Goal: Feedback & Contribution: Submit feedback/report problem

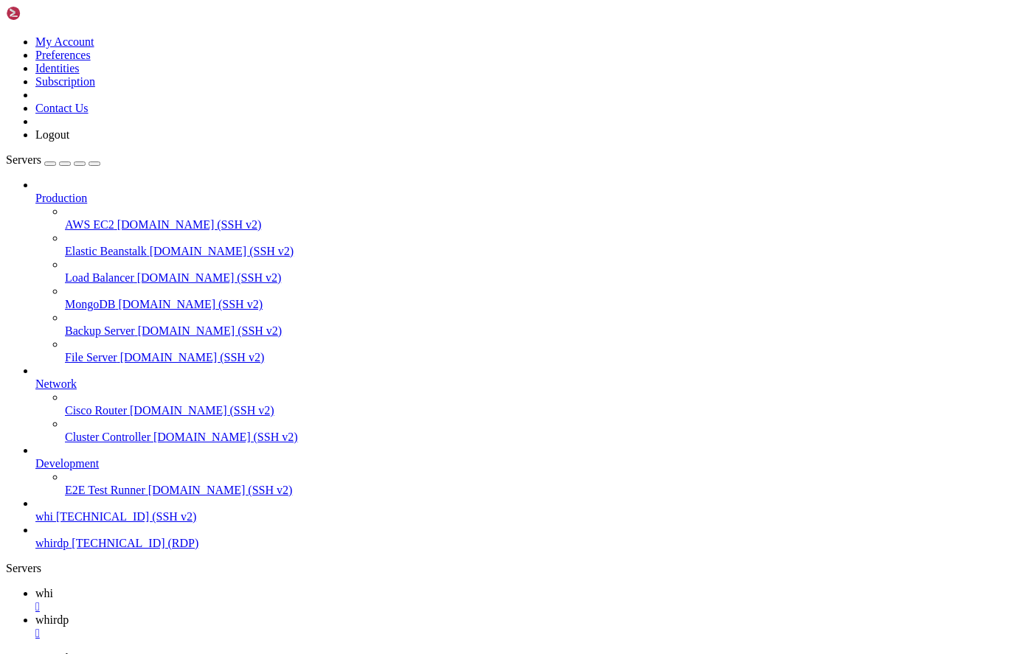
scroll to position [4550, 0]
click at [69, 613] on span "whirdp" at bounding box center [51, 619] width 33 height 13
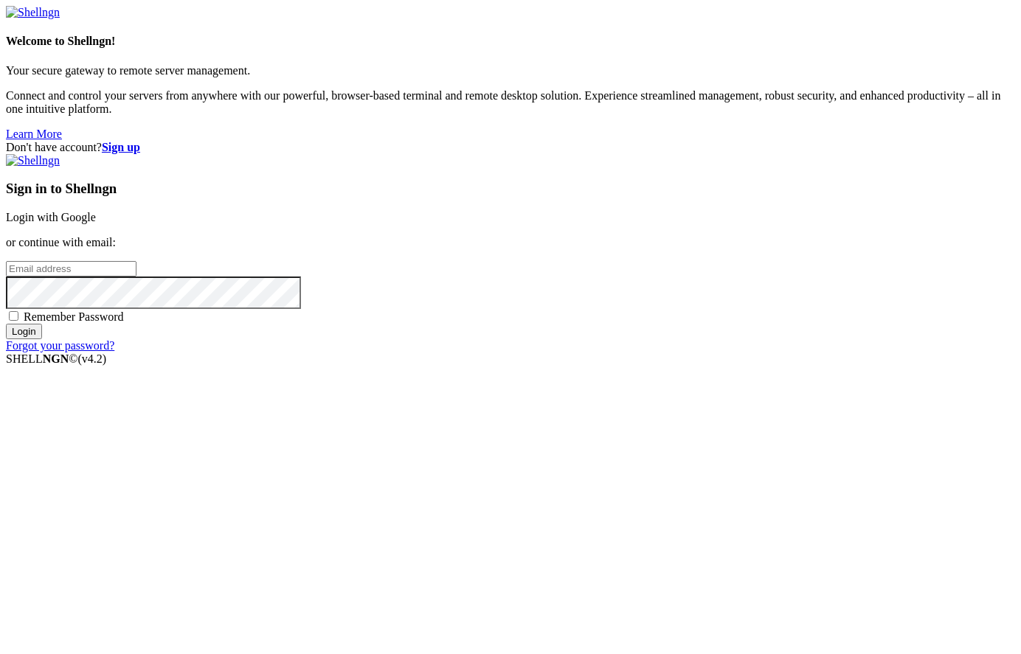
click at [136, 277] on input "email" at bounding box center [71, 268] width 131 height 15
type input "[EMAIL_ADDRESS][DOMAIN_NAME]"
click at [124, 323] on span "Remember Password" at bounding box center [74, 316] width 100 height 13
click at [18, 321] on input "Remember Password" at bounding box center [14, 316] width 10 height 10
checkbox input "true"
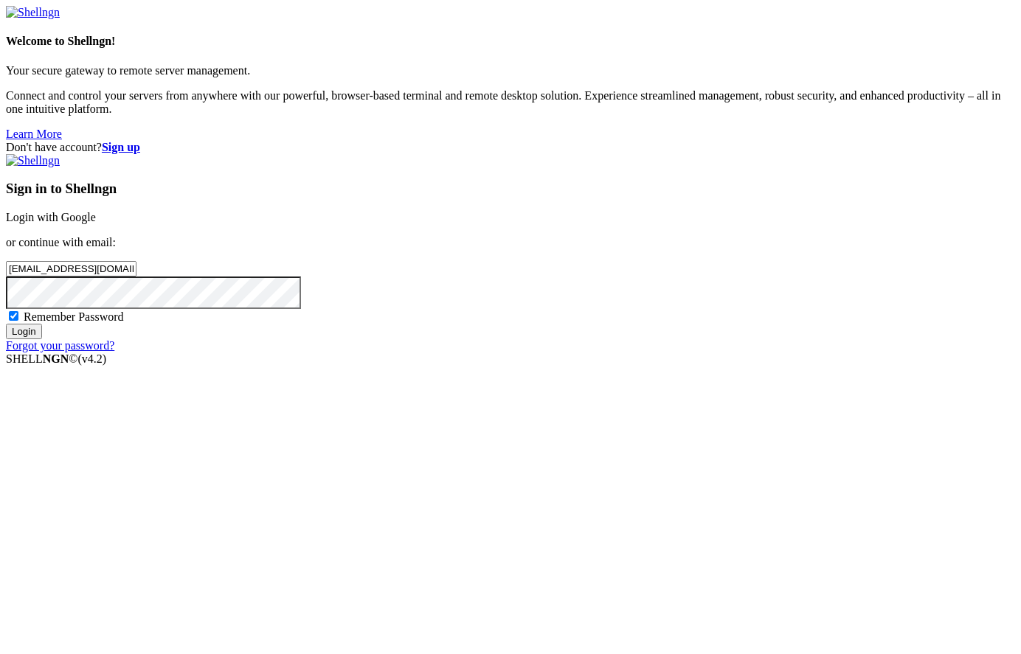
click at [42, 339] on input "Login" at bounding box center [24, 331] width 36 height 15
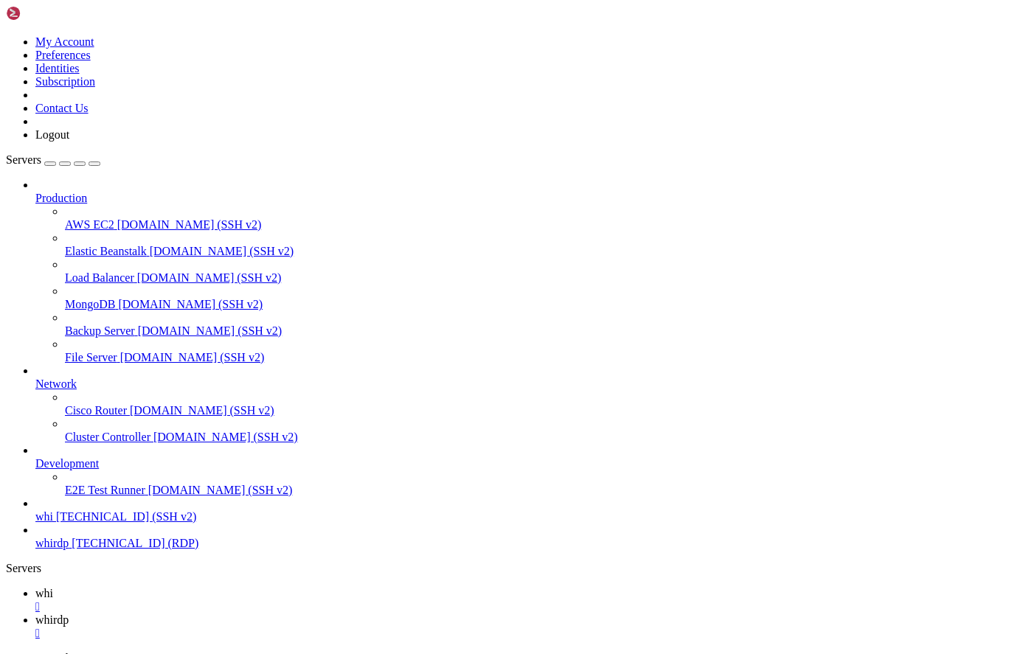
scroll to position [4550, 0]
click at [69, 613] on span "whirdp" at bounding box center [51, 619] width 33 height 13
click at [324, 627] on div "" at bounding box center [524, 633] width 979 height 13
click at [111, 550] on div "whirdp [TECHNICAL_ID] (RDP)" at bounding box center [524, 543] width 979 height 13
click at [69, 549] on span "whirdp" at bounding box center [51, 543] width 33 height 13
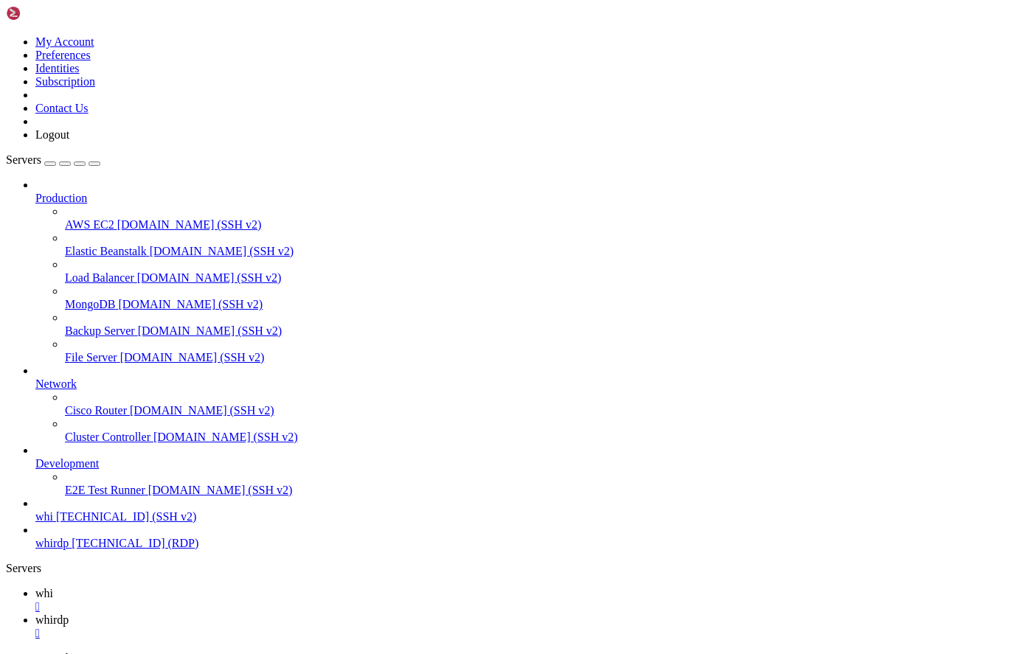
scroll to position [0, 0]
click at [53, 523] on span "whi" at bounding box center [44, 516] width 18 height 13
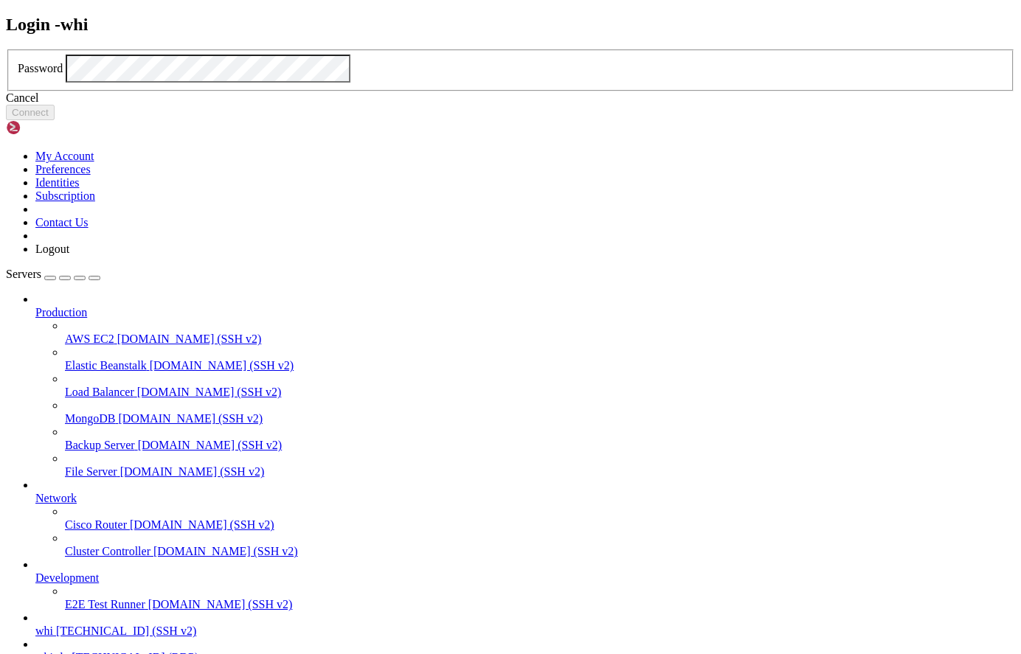
click at [529, 105] on div "Cancel" at bounding box center [510, 97] width 1009 height 13
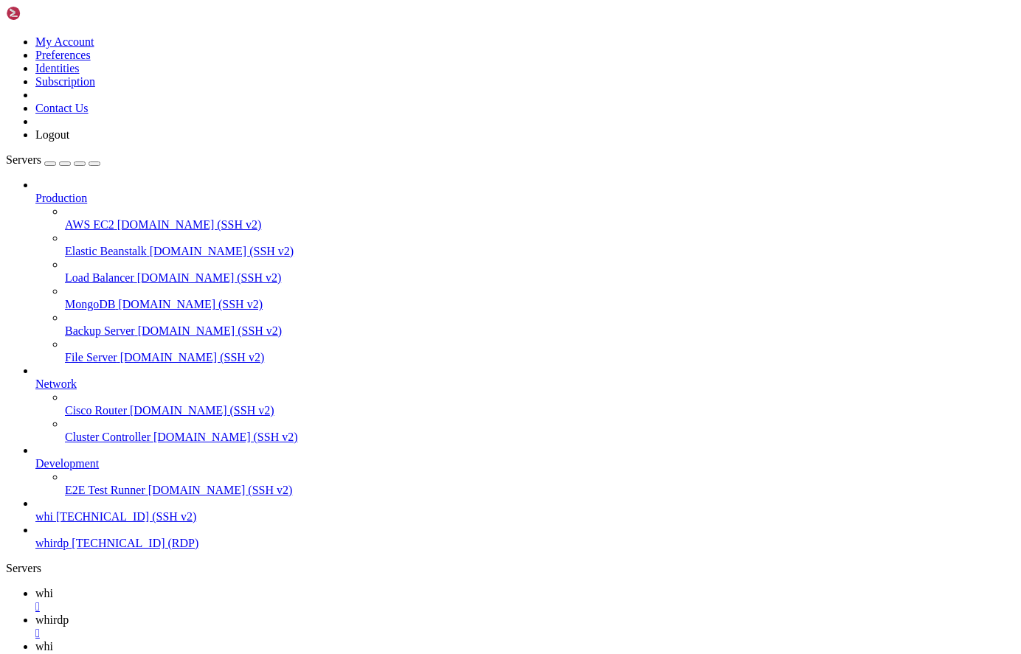
click at [53, 587] on span "whi" at bounding box center [44, 593] width 18 height 13
click at [387, 653] on div "" at bounding box center [524, 659] width 979 height 13
click at [69, 549] on span "whirdp" at bounding box center [51, 543] width 33 height 13
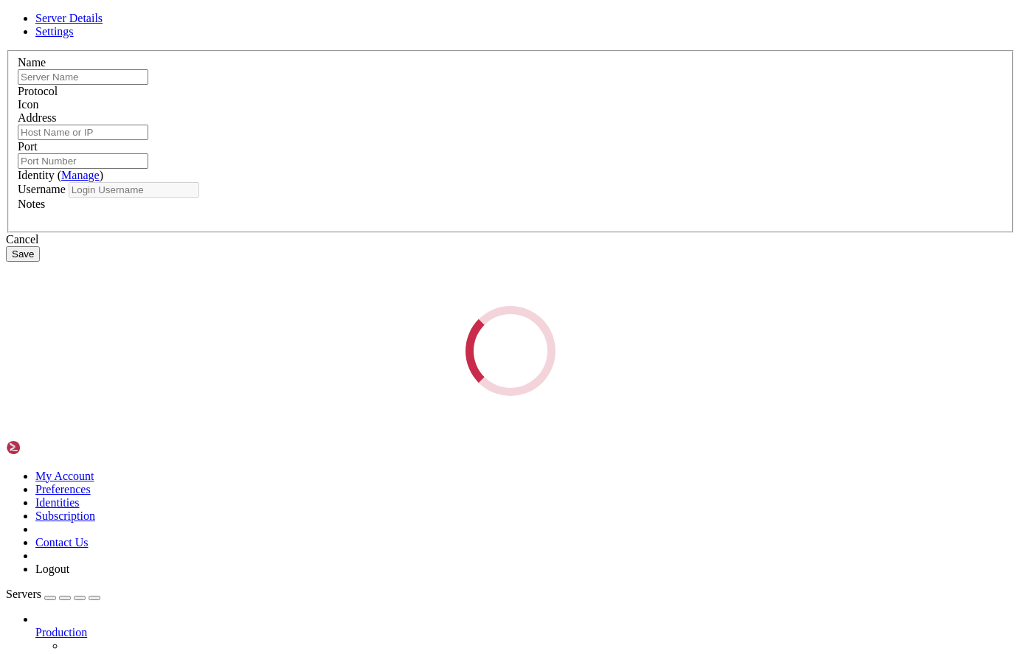
type input "whirdp"
type input "[TECHNICAL_ID]"
type input "3389"
type input "rdpuser"
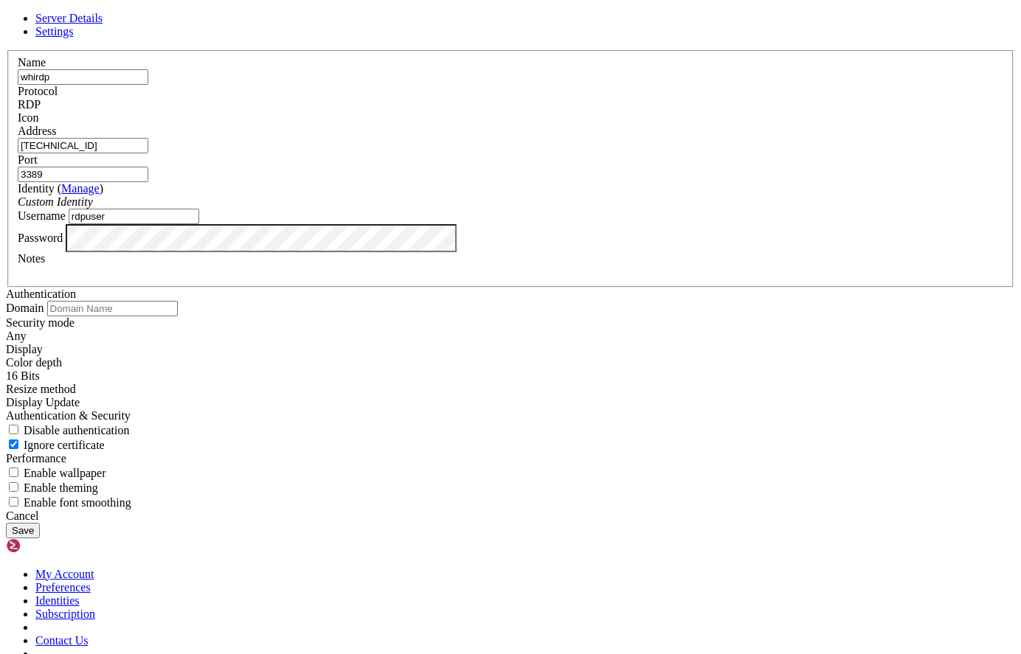
click at [6, 50] on icon at bounding box center [6, 50] width 0 height 0
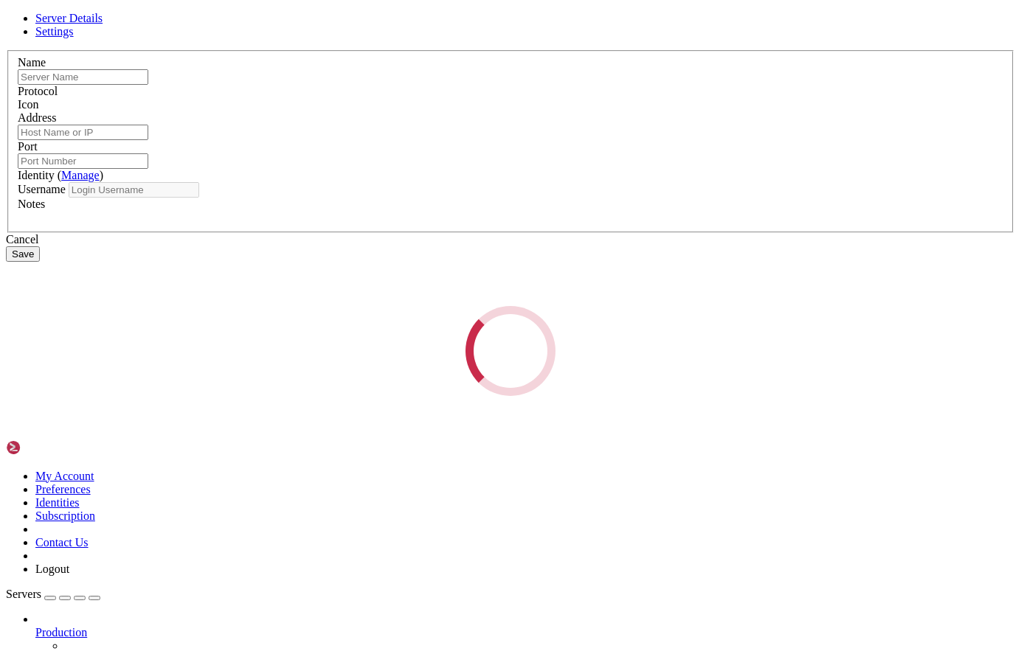
type input "whi"
type input "[TECHNICAL_ID]"
type input "22"
type input "customer"
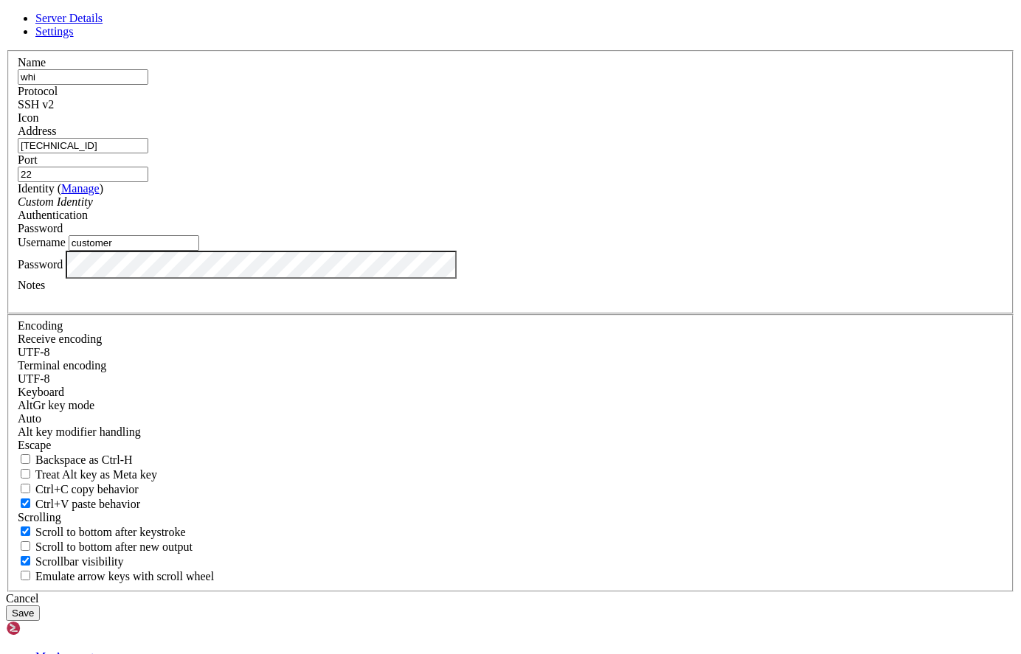
click at [6, 50] on link at bounding box center [6, 50] width 0 height 0
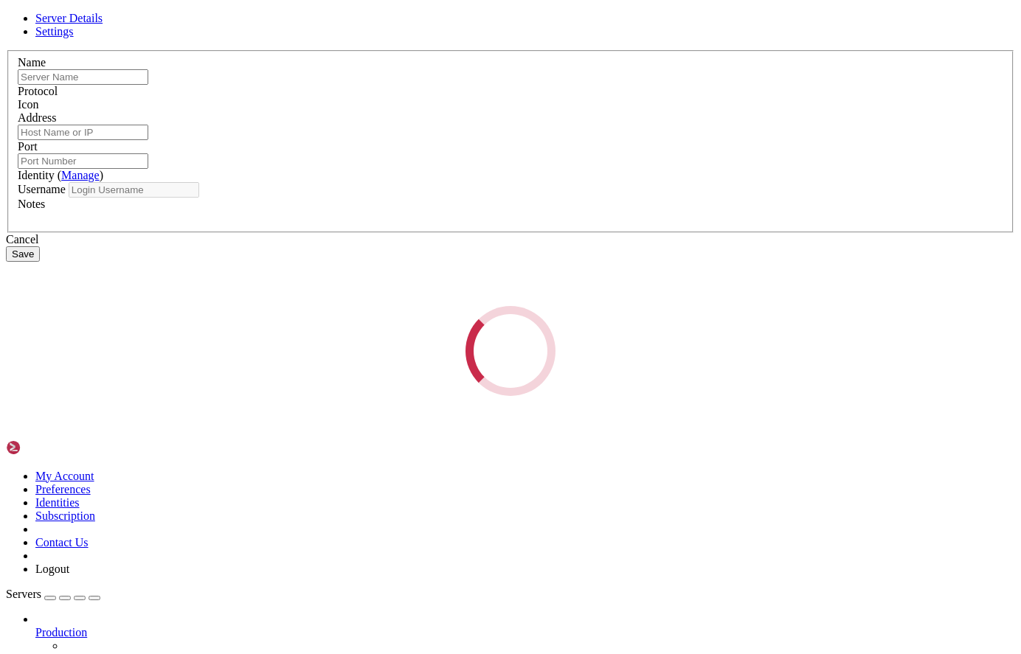
type input "whirdp"
type input "[TECHNICAL_ID]"
type input "3389"
type input "rdpuser"
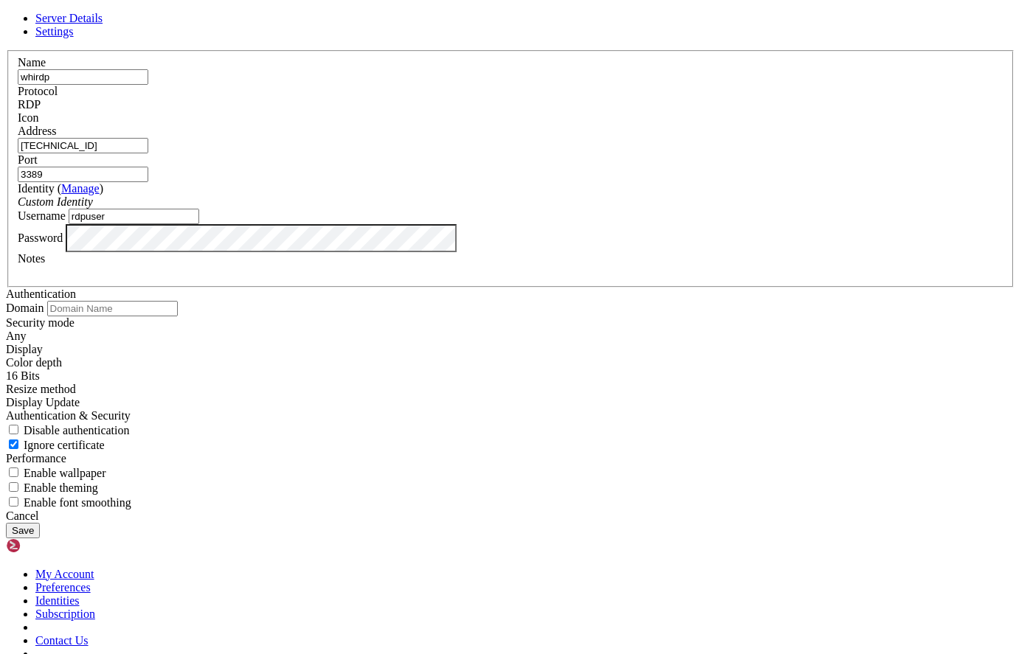
click at [148, 182] on input "3389" at bounding box center [83, 174] width 131 height 15
click at [74, 38] on span "Settings" at bounding box center [54, 31] width 38 height 13
click at [102, 24] on span "Server Details" at bounding box center [68, 18] width 67 height 13
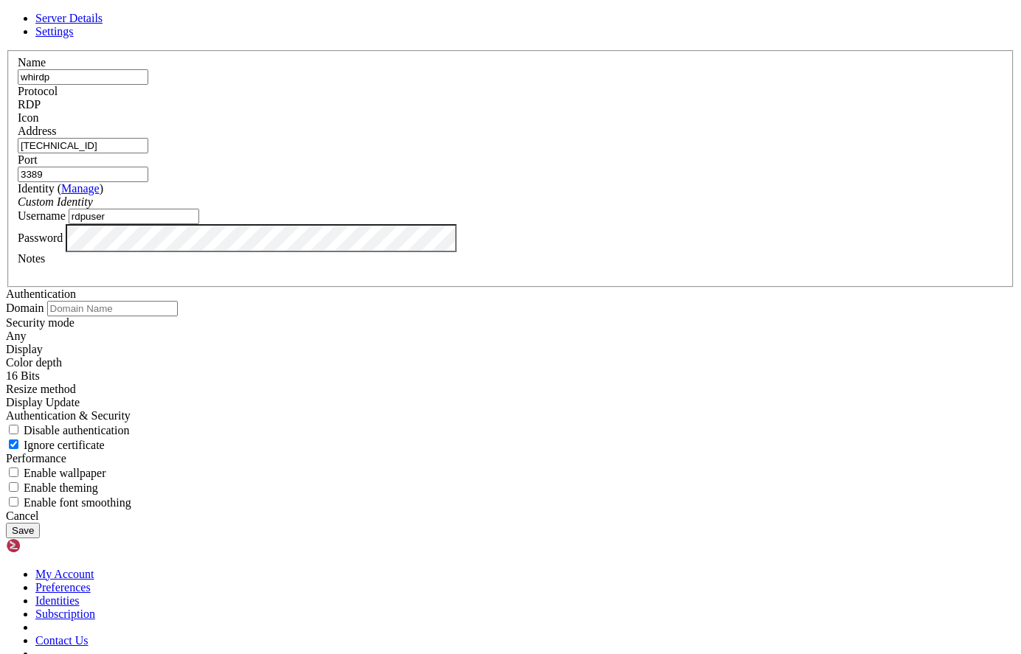
click at [6, 50] on icon at bounding box center [6, 50] width 0 height 0
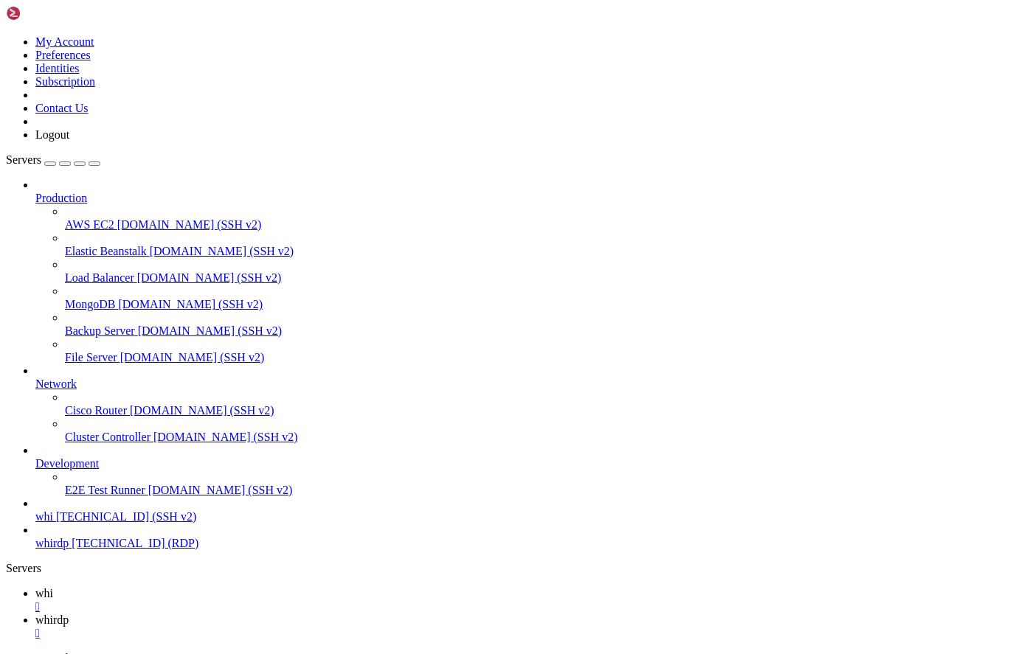
click at [35, 587] on icon at bounding box center [35, 593] width 0 height 13
drag, startPoint x: 137, startPoint y: 984, endPoint x: 271, endPoint y: 990, distance: 134.4
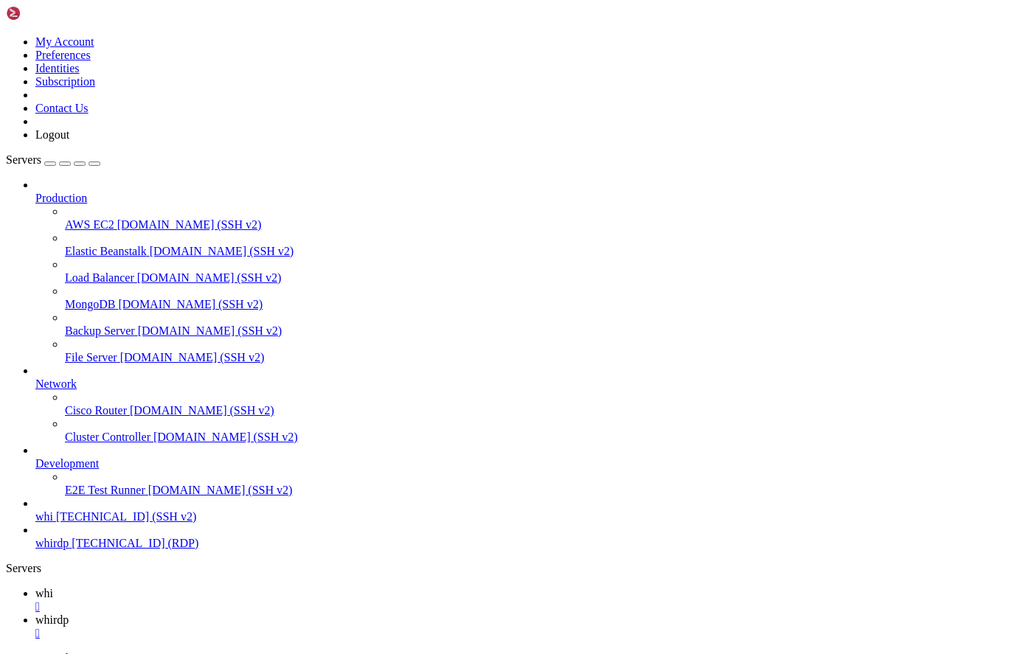
scroll to position [4651, 0]
drag, startPoint x: 150, startPoint y: 1091, endPoint x: 84, endPoint y: 1071, distance: 69.3
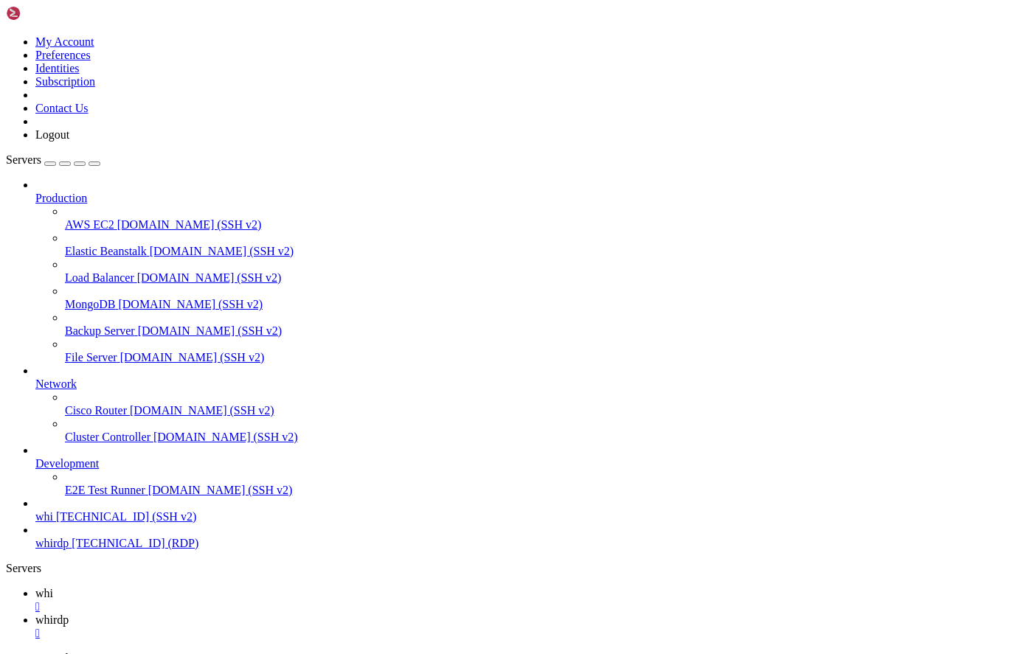
drag, startPoint x: 218, startPoint y: 1184, endPoint x: 69, endPoint y: 1022, distance: 220.7
drag, startPoint x: 12, startPoint y: 1021, endPoint x: 339, endPoint y: 1415, distance: 512.6
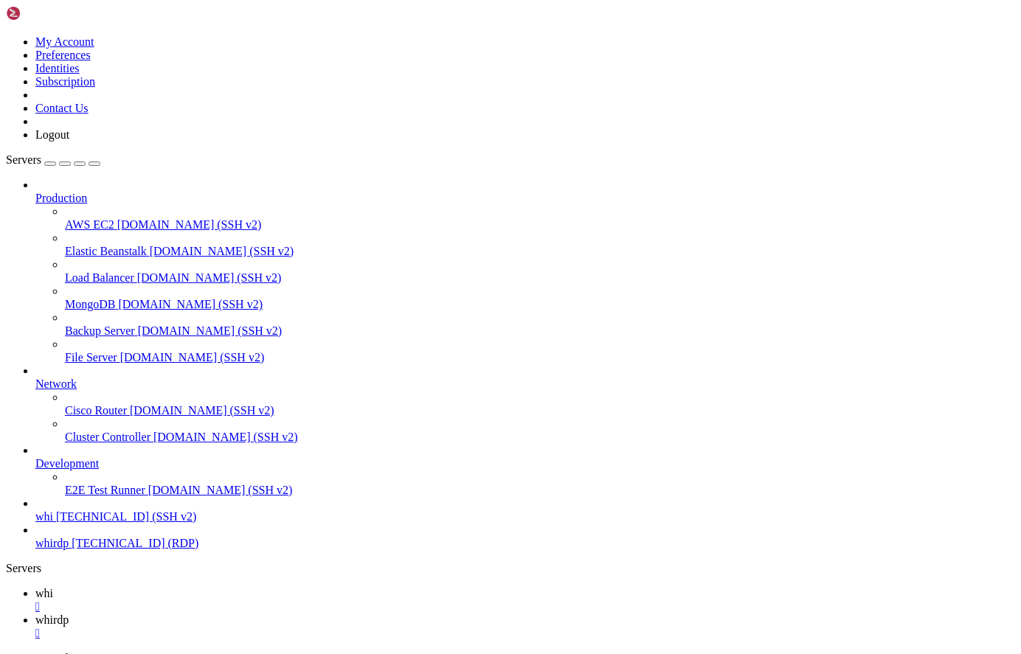
drag, startPoint x: 237, startPoint y: 1288, endPoint x: 159, endPoint y: 1242, distance: 91.6
drag, startPoint x: 230, startPoint y: 1320, endPoint x: 156, endPoint y: 1298, distance: 77.7
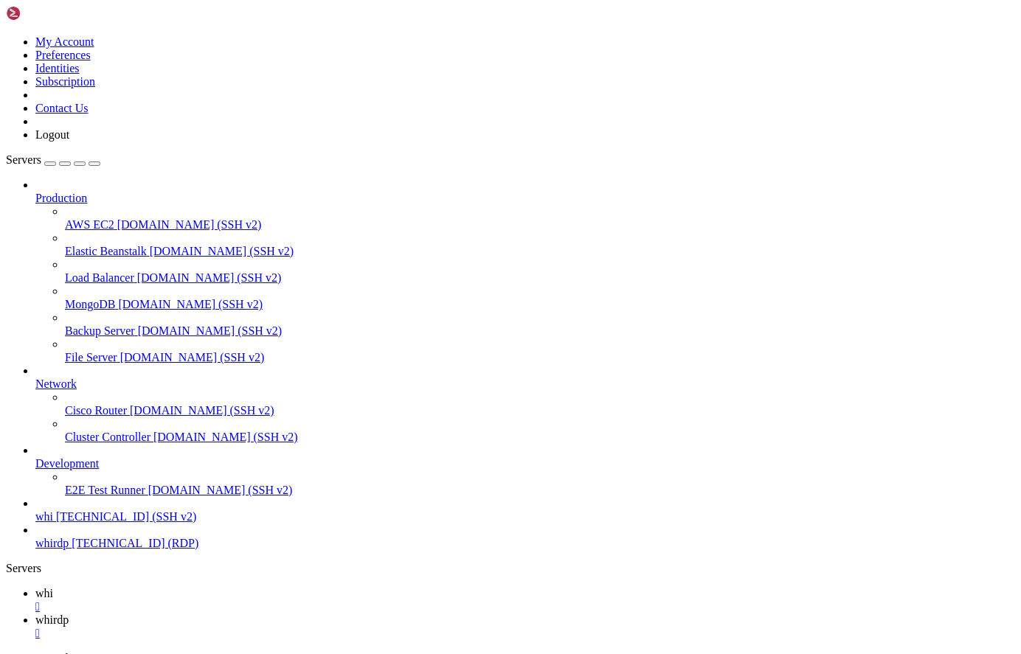
drag, startPoint x: 257, startPoint y: 1206, endPoint x: 204, endPoint y: 1248, distance: 67.7
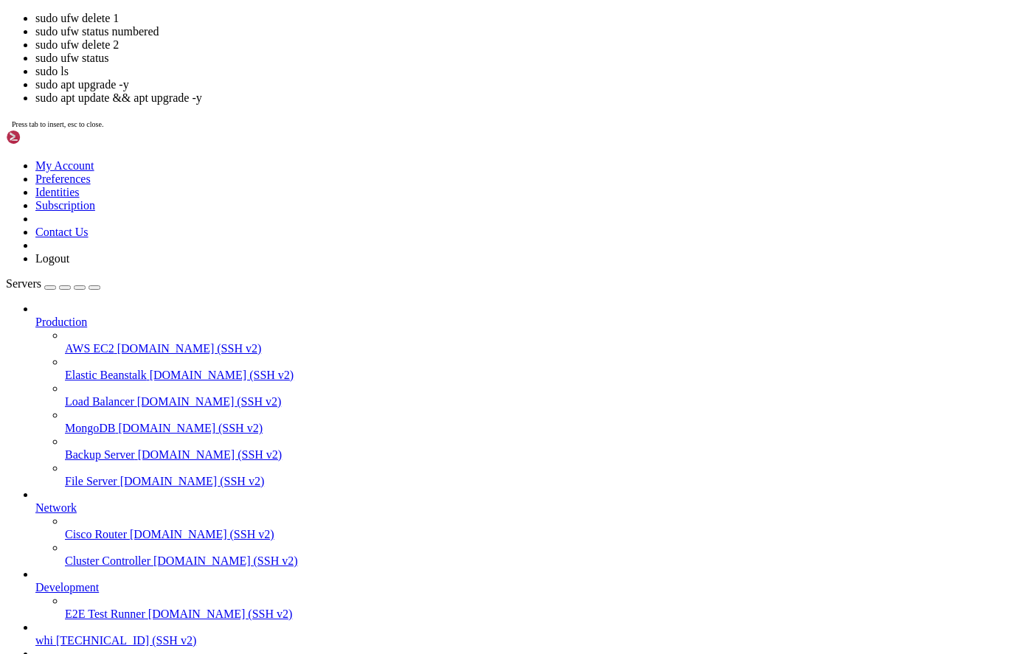
scroll to position [5754, 0]
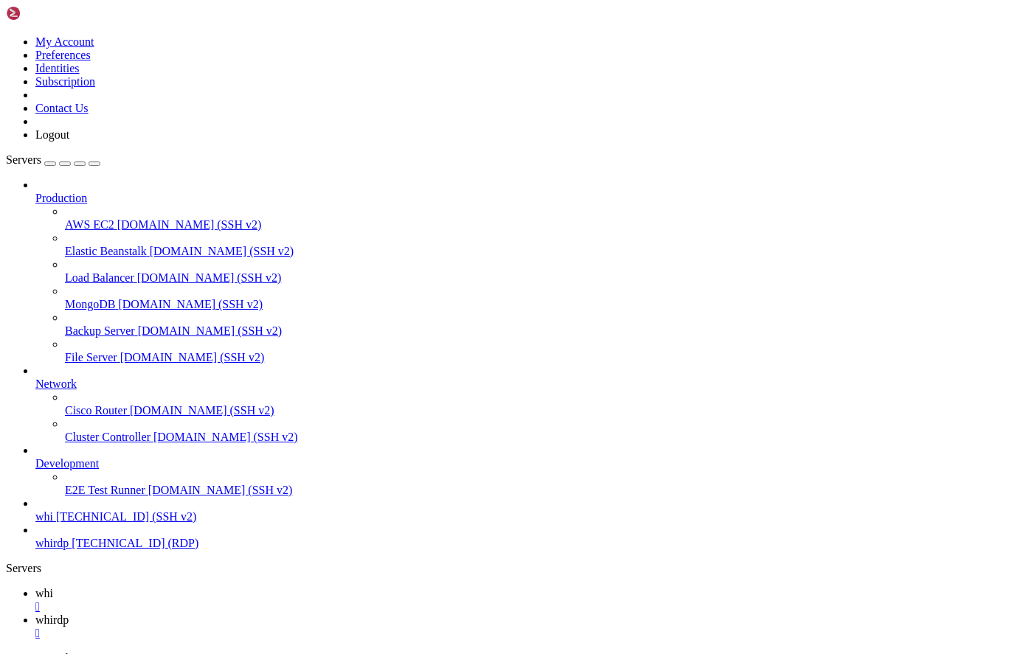
drag, startPoint x: 10, startPoint y: 1399, endPoint x: 115, endPoint y: 1413, distance: 105.6
drag, startPoint x: 14, startPoint y: 1405, endPoint x: 121, endPoint y: 1408, distance: 107.0
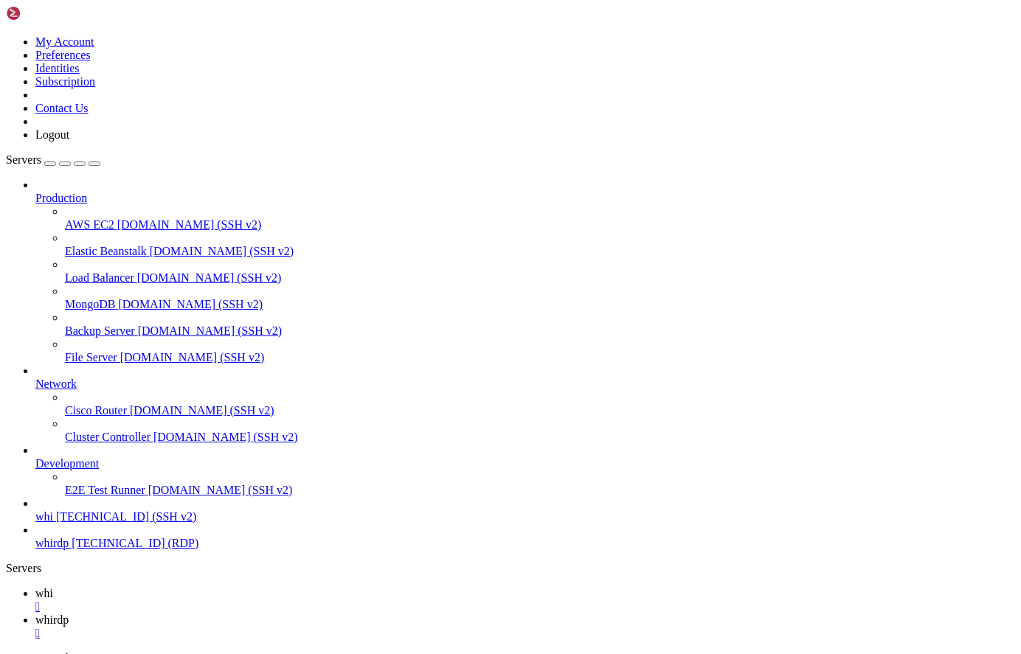
drag, startPoint x: 258, startPoint y: 1165, endPoint x: 135, endPoint y: 1123, distance: 130.1
drag, startPoint x: 122, startPoint y: 1091, endPoint x: 102, endPoint y: 977, distance: 116.0
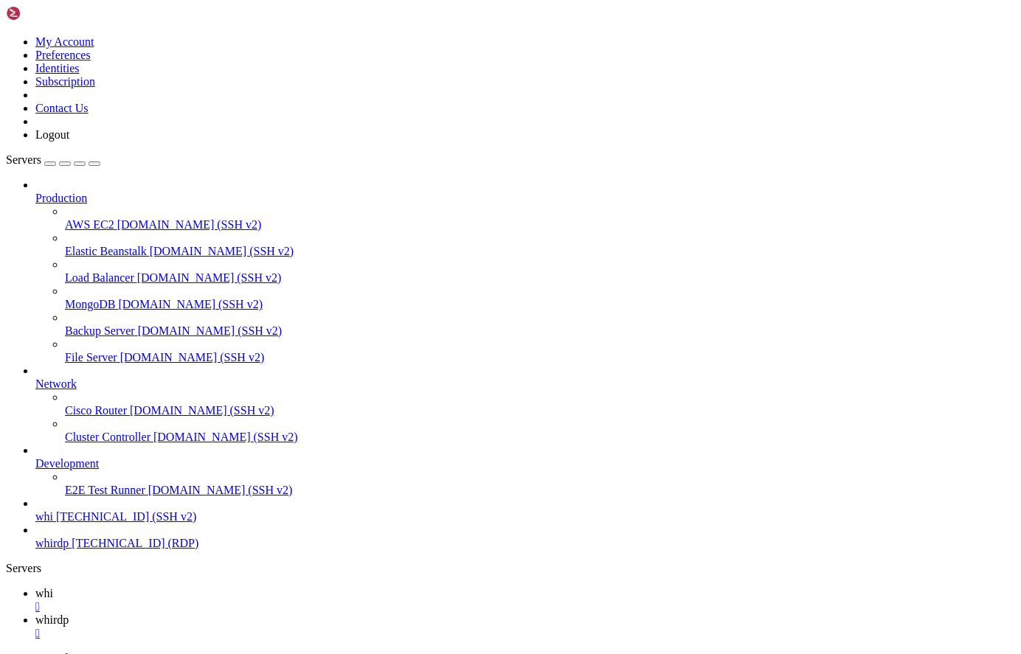
scroll to position [5227, 0]
drag, startPoint x: 425, startPoint y: 1029, endPoint x: 271, endPoint y: 1022, distance: 154.3
drag, startPoint x: 215, startPoint y: 1203, endPoint x: 125, endPoint y: 1152, distance: 103.7
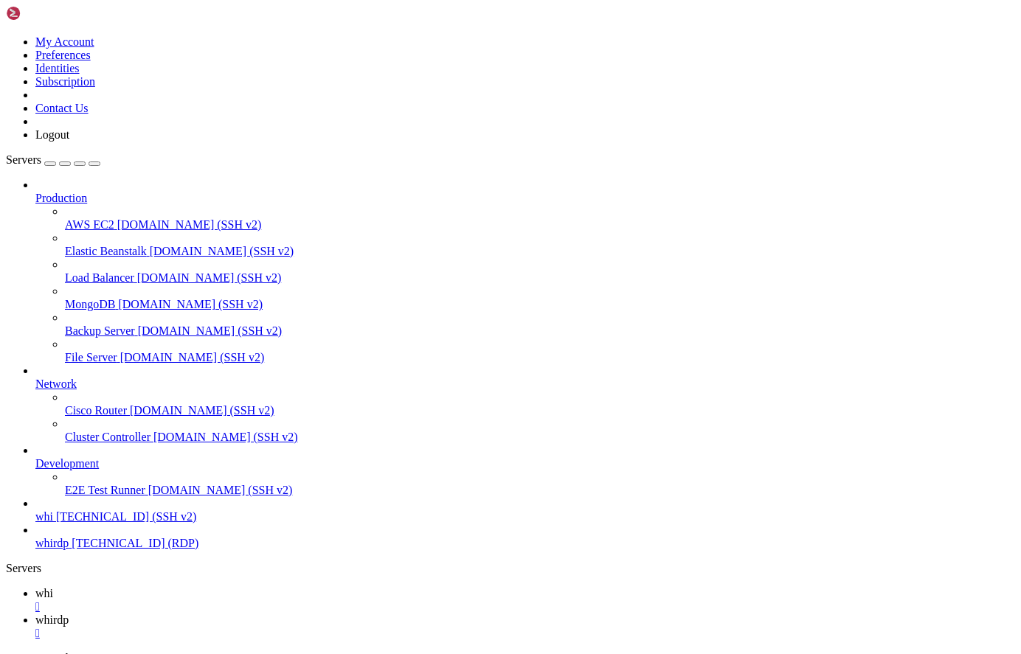
scroll to position [5340, 0]
drag, startPoint x: 291, startPoint y: 1094, endPoint x: 181, endPoint y: 1007, distance: 140.1
drag, startPoint x: 294, startPoint y: 973, endPoint x: 212, endPoint y: 1036, distance: 103.7
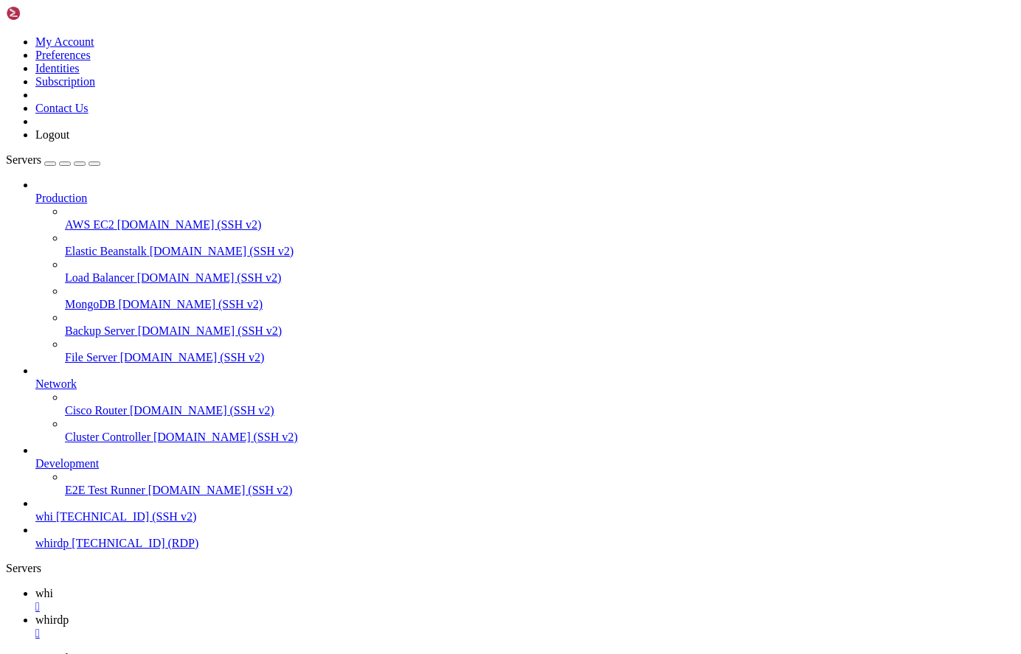
drag, startPoint x: 257, startPoint y: 1120, endPoint x: 173, endPoint y: 1071, distance: 96.5
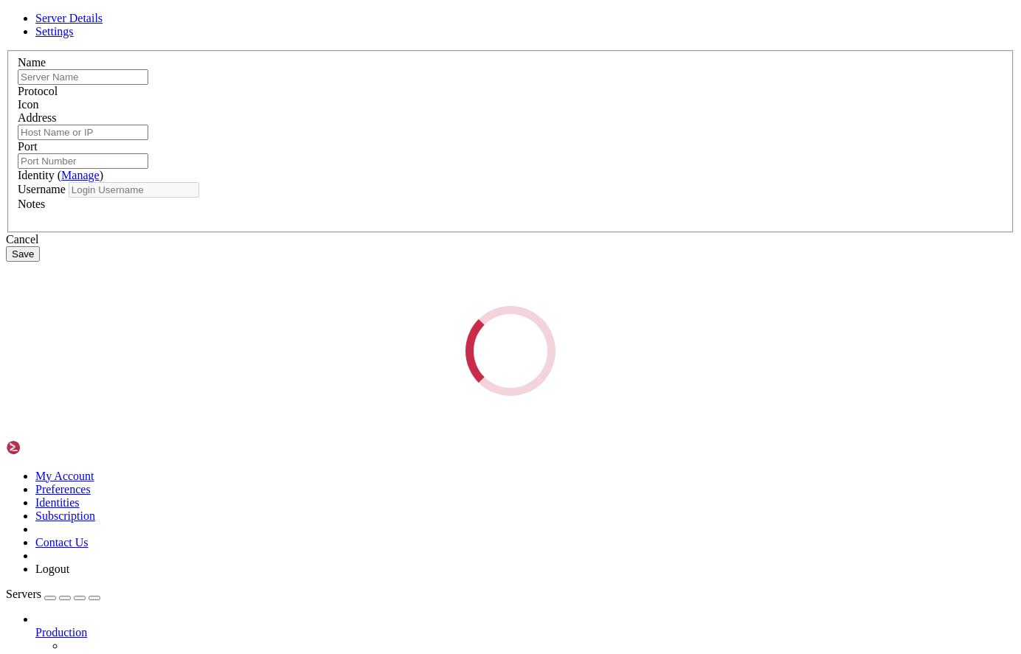
type input "whirdp"
type input "[TECHNICAL_ID]"
type input "3389"
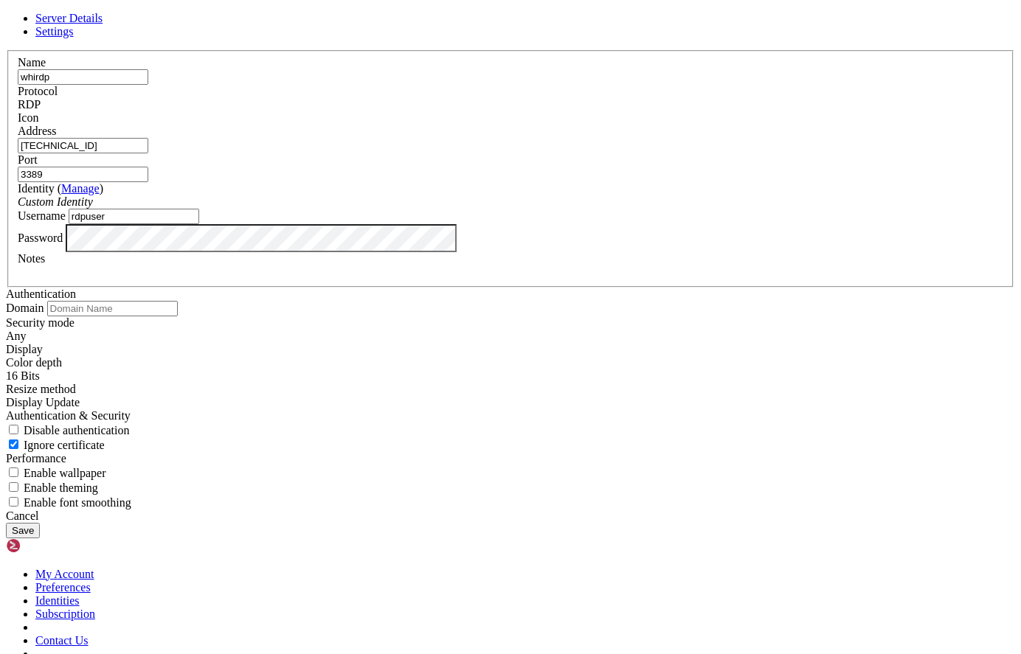
drag, startPoint x: 380, startPoint y: 361, endPoint x: 186, endPoint y: 339, distance: 195.9
click at [186, 339] on div "Server Details Settings Name whirdp Protocol RDP Icon" at bounding box center [510, 275] width 1009 height 526
type input "customer"
click at [40, 523] on button "Save" at bounding box center [23, 530] width 34 height 15
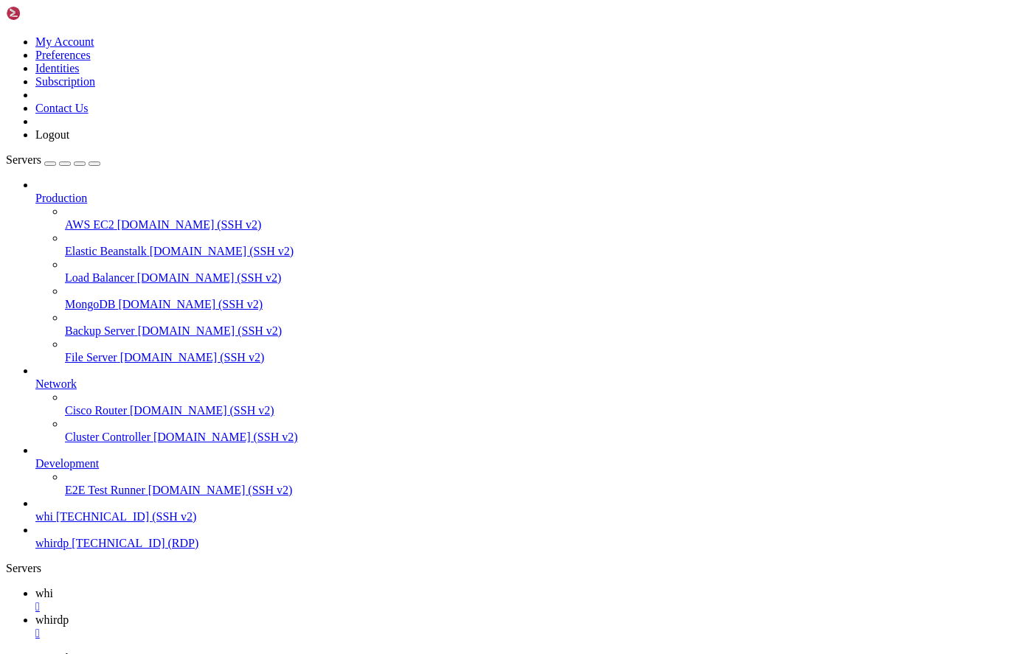
click at [296, 613] on link "whirdp " at bounding box center [524, 626] width 979 height 27
click at [53, 587] on span "whi" at bounding box center [44, 593] width 18 height 13
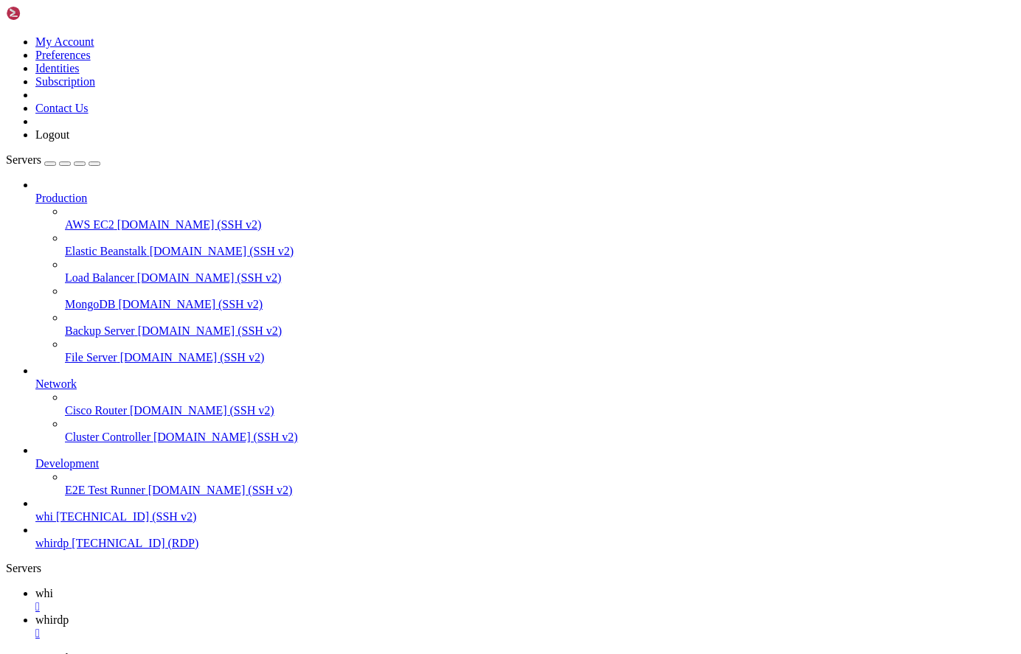
drag, startPoint x: 138, startPoint y: 907, endPoint x: 269, endPoint y: 908, distance: 131.3
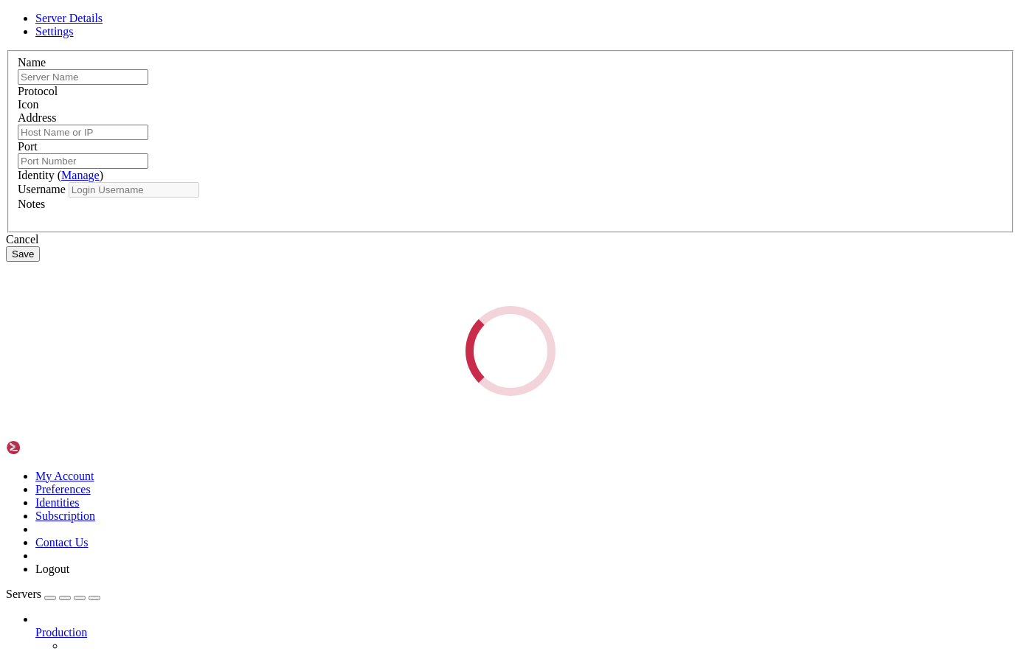
type input "whirdp"
type input "[TECHNICAL_ID]"
type input "3389"
type input "customer"
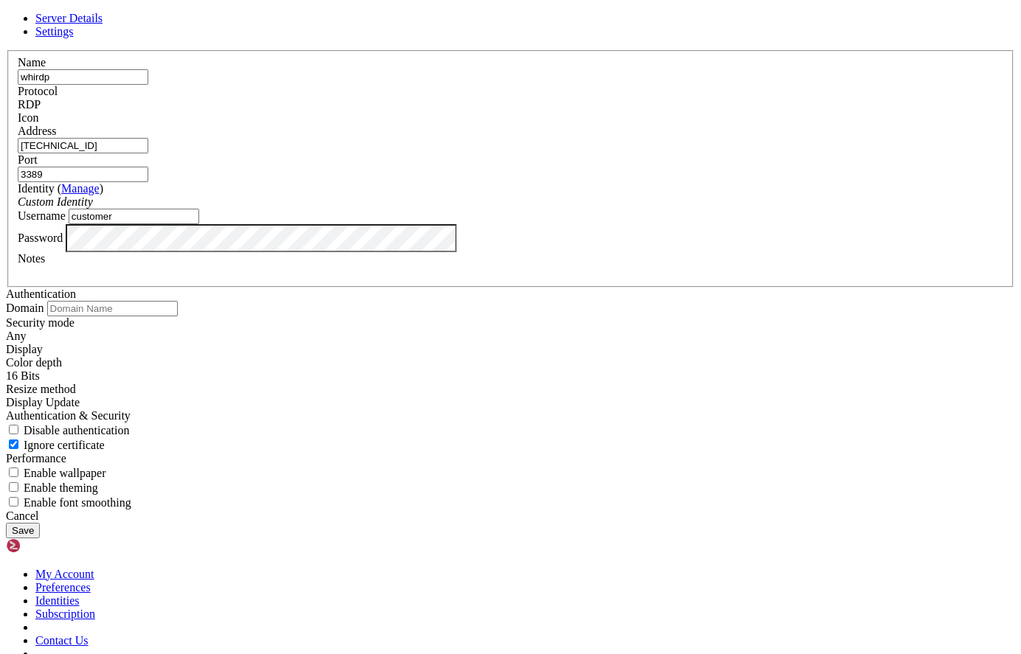
click at [199, 224] on input "customer" at bounding box center [134, 216] width 131 height 15
drag, startPoint x: 707, startPoint y: 126, endPoint x: 524, endPoint y: 58, distance: 195.0
click at [6, 50] on icon at bounding box center [6, 50] width 0 height 0
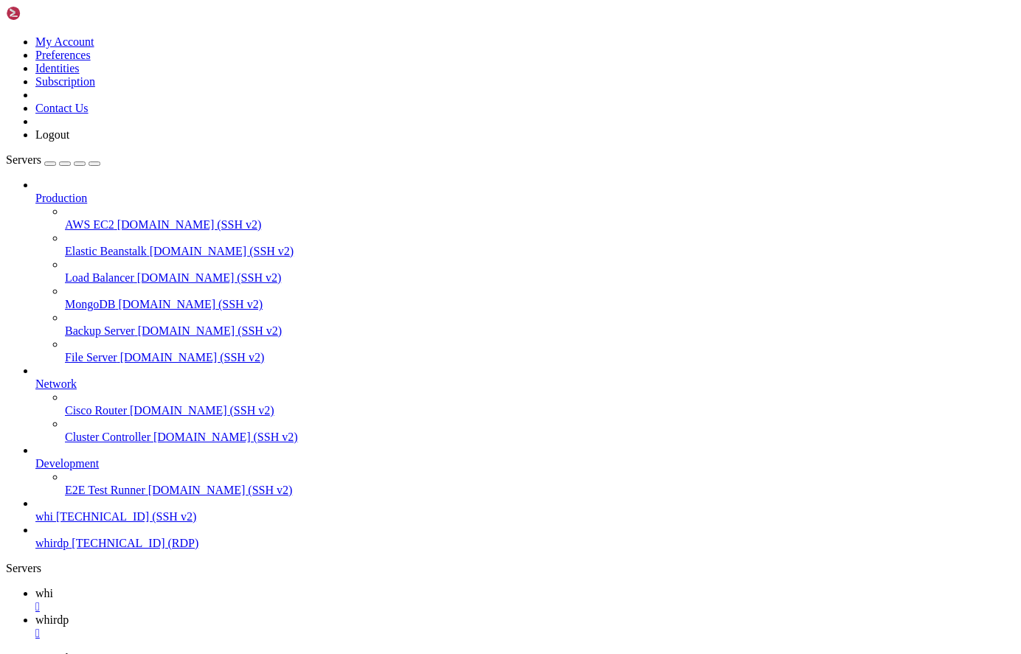
scroll to position [5415, 0]
drag, startPoint x: 309, startPoint y: 1057, endPoint x: 209, endPoint y: 1071, distance: 101.3
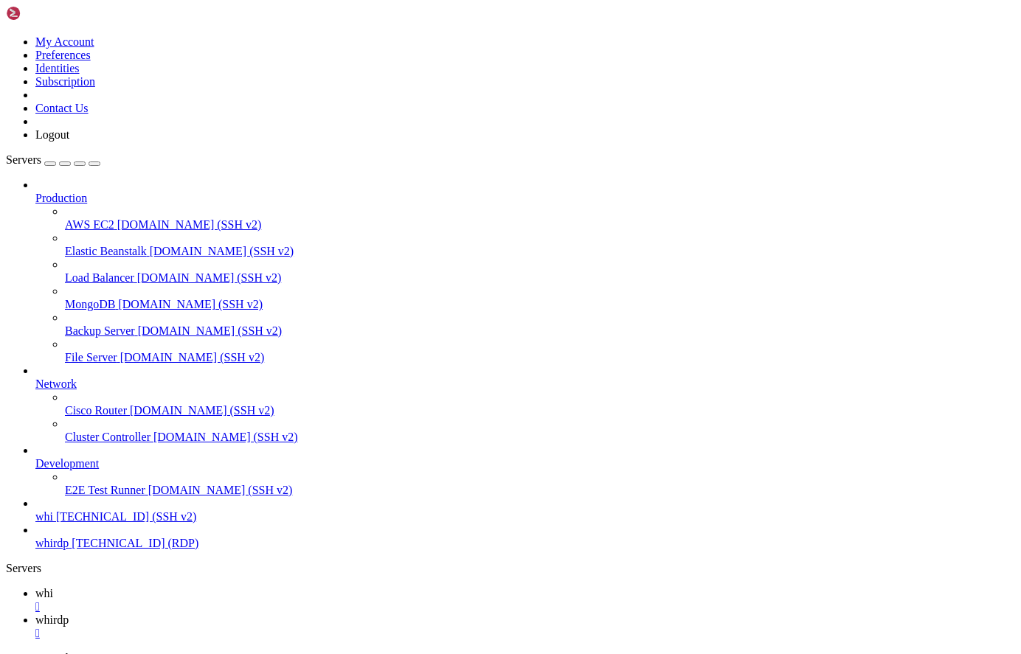
scroll to position [5453, 0]
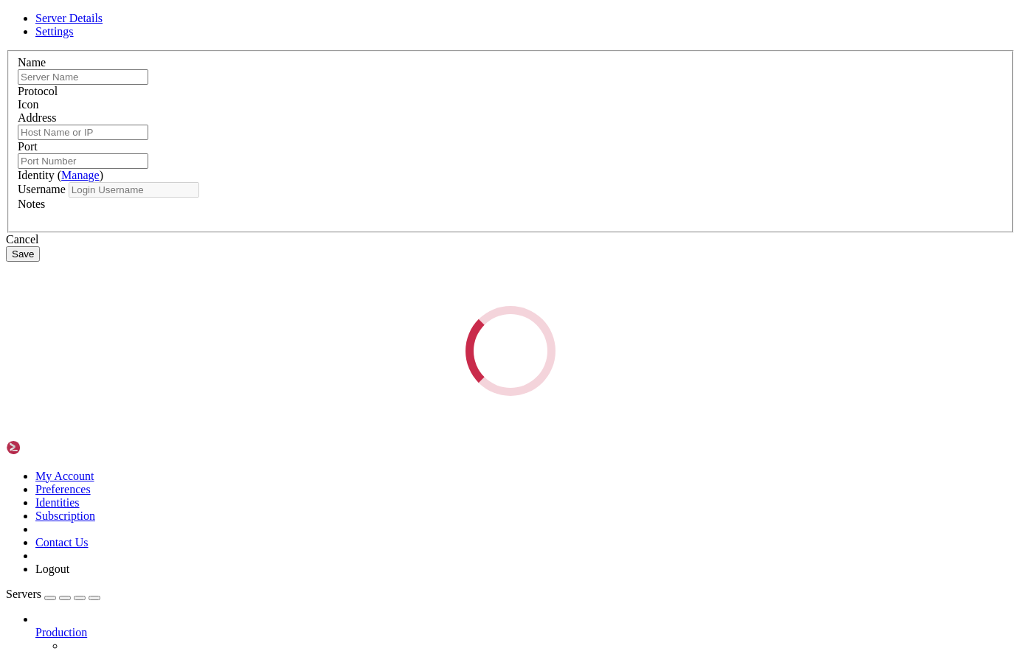
type input "whirdp"
type input "[TECHNICAL_ID]"
type input "3389"
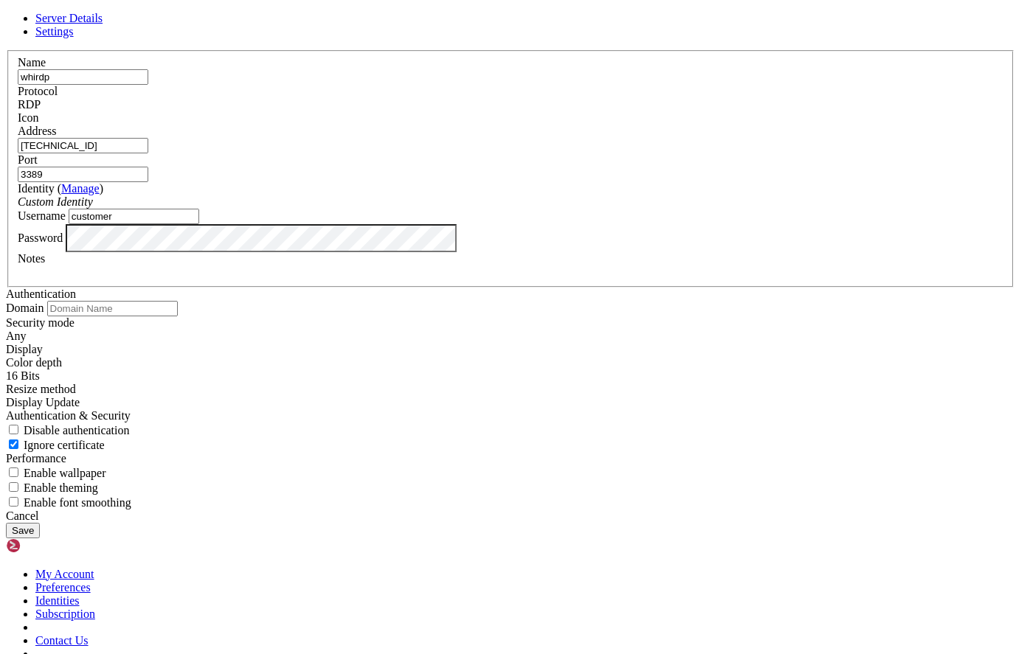
click at [199, 224] on input "customer" at bounding box center [134, 216] width 131 height 15
drag, startPoint x: 398, startPoint y: 360, endPoint x: 181, endPoint y: 352, distance: 217.6
click at [181, 352] on div "Server Details Settings Name whirdp Protocol RDP Icon" at bounding box center [510, 275] width 1009 height 526
type input "rdpuser"
click at [40, 529] on button "Save" at bounding box center [23, 530] width 34 height 15
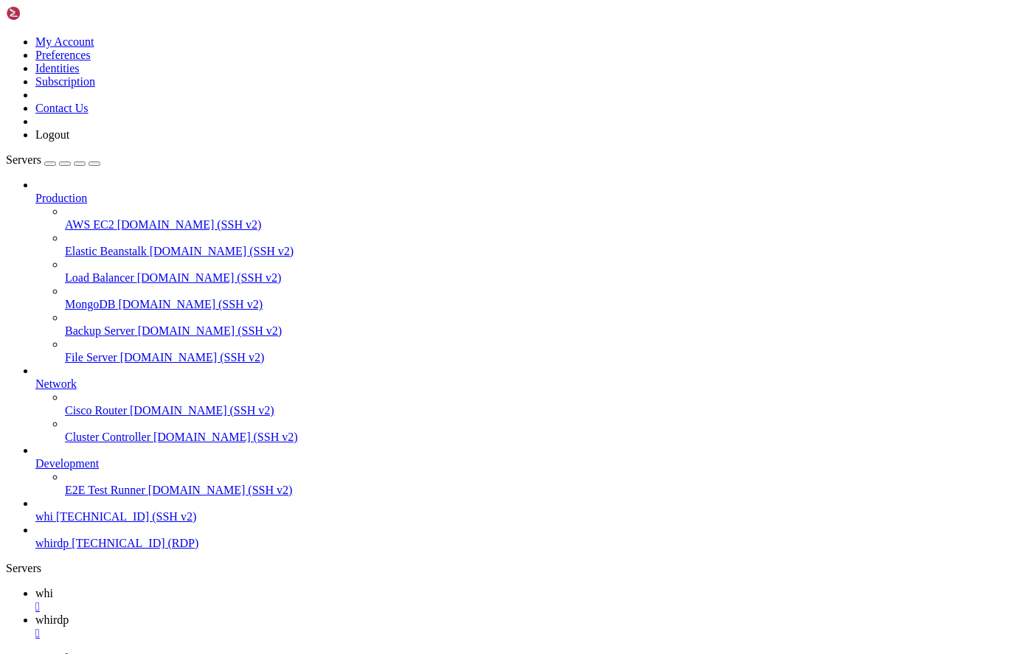
click at [69, 613] on span "whirdp" at bounding box center [51, 619] width 33 height 13
click at [324, 627] on div "" at bounding box center [524, 633] width 979 height 13
click at [98, 549] on span "[TECHNICAL_ID] (RDP)" at bounding box center [135, 543] width 127 height 13
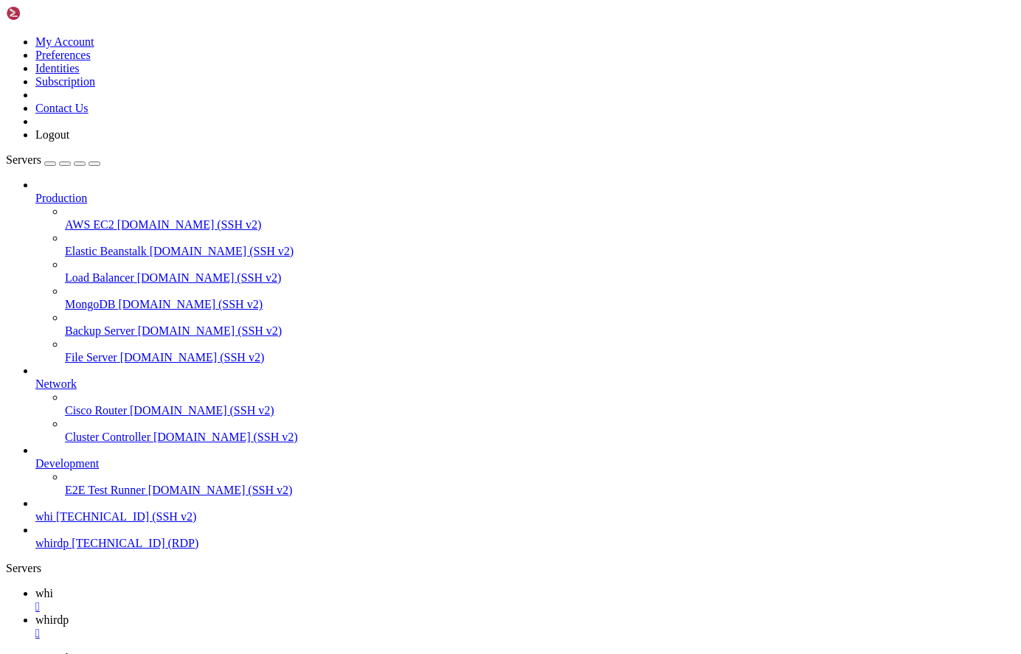
drag, startPoint x: 220, startPoint y: 22, endPoint x: 121, endPoint y: 181, distance: 187.2
click at [53, 587] on span "whi" at bounding box center [44, 593] width 18 height 13
drag, startPoint x: 178, startPoint y: 1226, endPoint x: 117, endPoint y: 1175, distance: 79.1
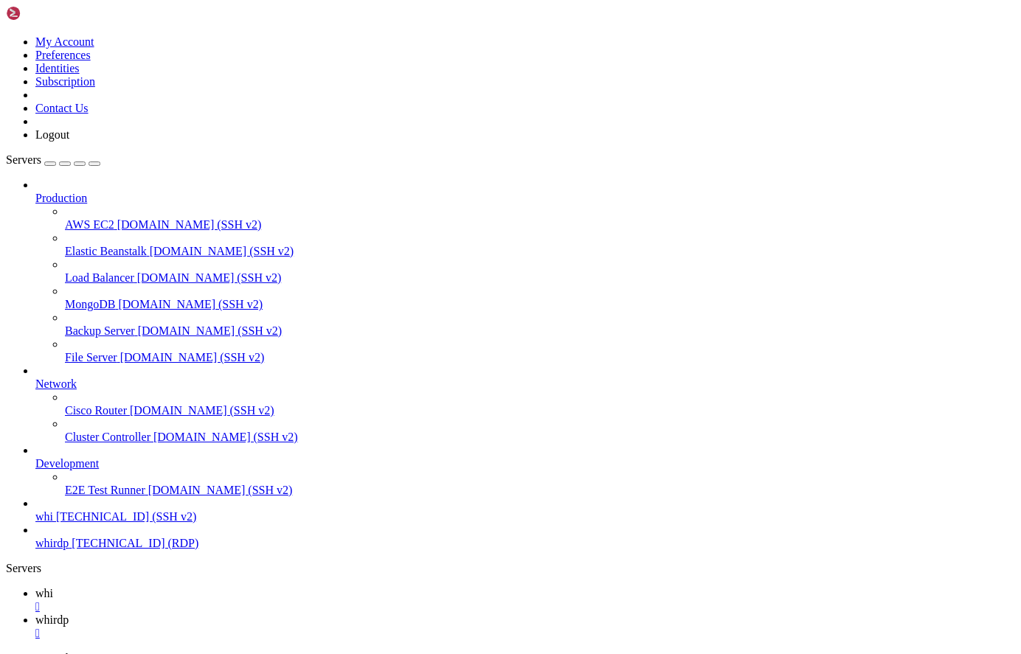
drag, startPoint x: 237, startPoint y: 1197, endPoint x: 169, endPoint y: 1139, distance: 89.5
drag, startPoint x: 491, startPoint y: 1049, endPoint x: 396, endPoint y: 1018, distance: 100.0
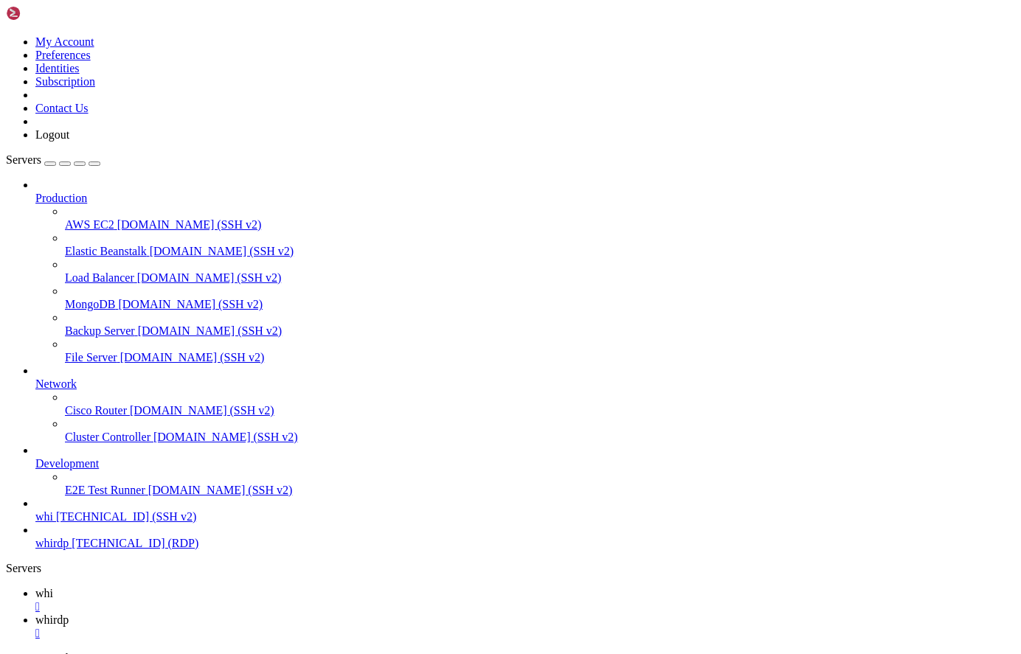
scroll to position [5578, 0]
click at [69, 613] on span "whirdp" at bounding box center [51, 619] width 33 height 13
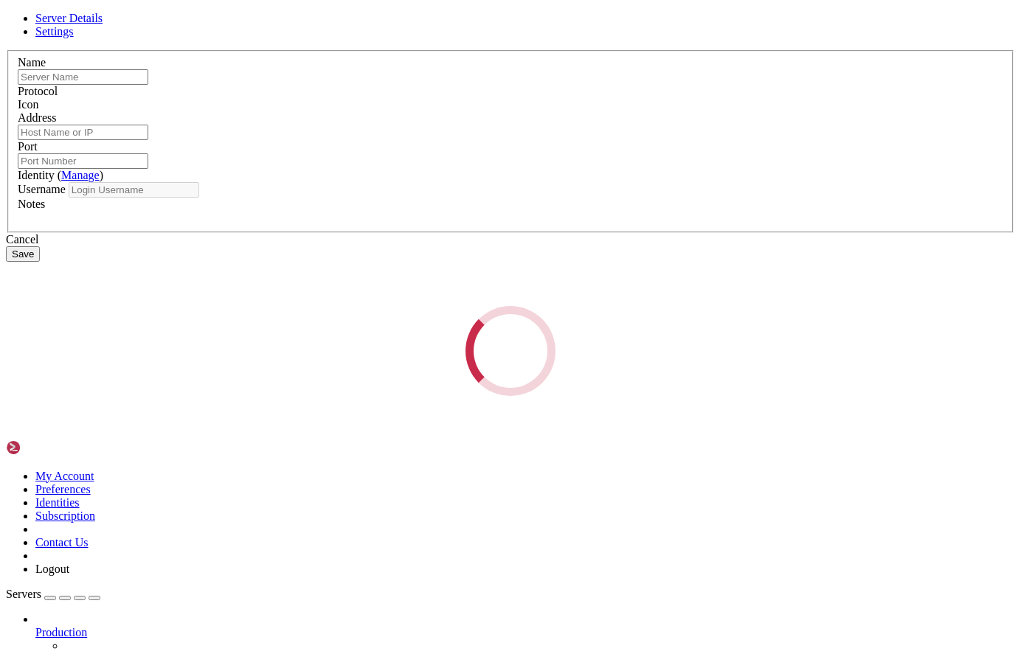
type input "whirdp"
type input "[TECHNICAL_ID]"
type input "3389"
type input "rdpuser"
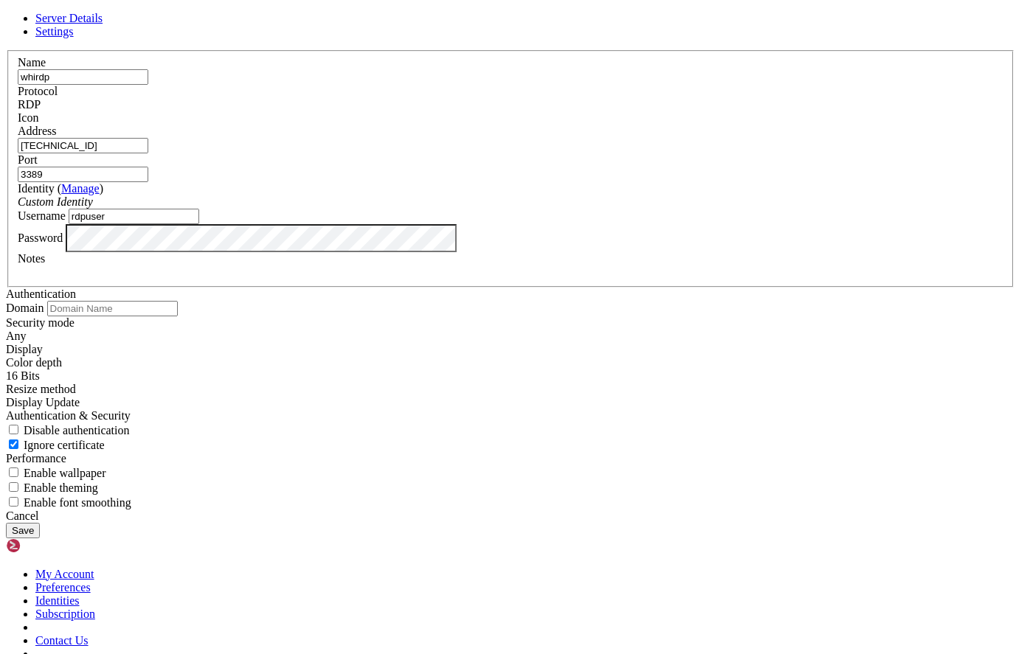
click at [6, 50] on icon at bounding box center [6, 50] width 0 height 0
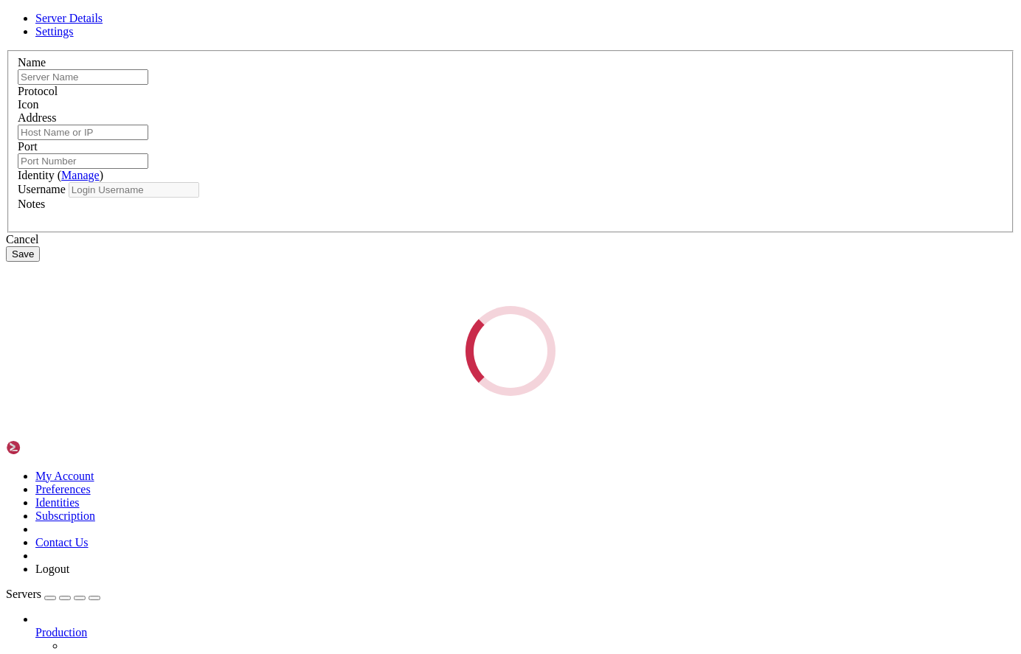
type input "whirdp"
type input "[TECHNICAL_ID]"
type input "3389"
type input "rdpuser"
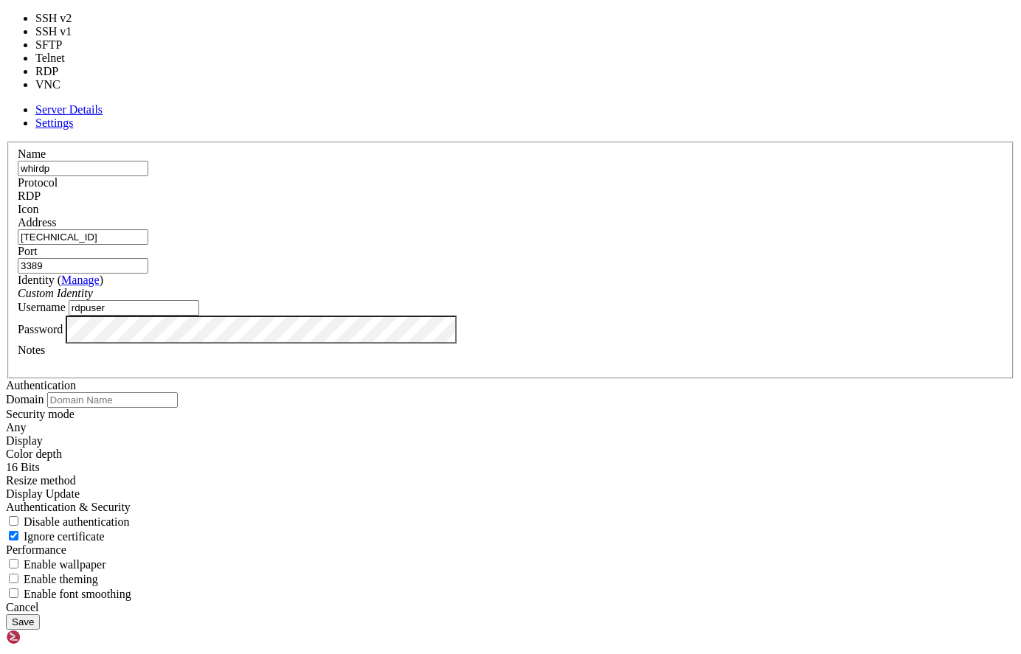
click at [41, 190] on span at bounding box center [41, 196] width 0 height 13
click at [627, 153] on div "Name whirdp Protocol RDP Icon Address [TECHNICAL_ID] ( Manage )" at bounding box center [510, 371] width 1009 height 459
click at [625, 190] on div "RDP" at bounding box center [510, 196] width 985 height 13
click at [627, 159] on div "Name whirdp Protocol RDP Icon Address [TECHNICAL_ID] ( Manage )" at bounding box center [510, 371] width 1009 height 459
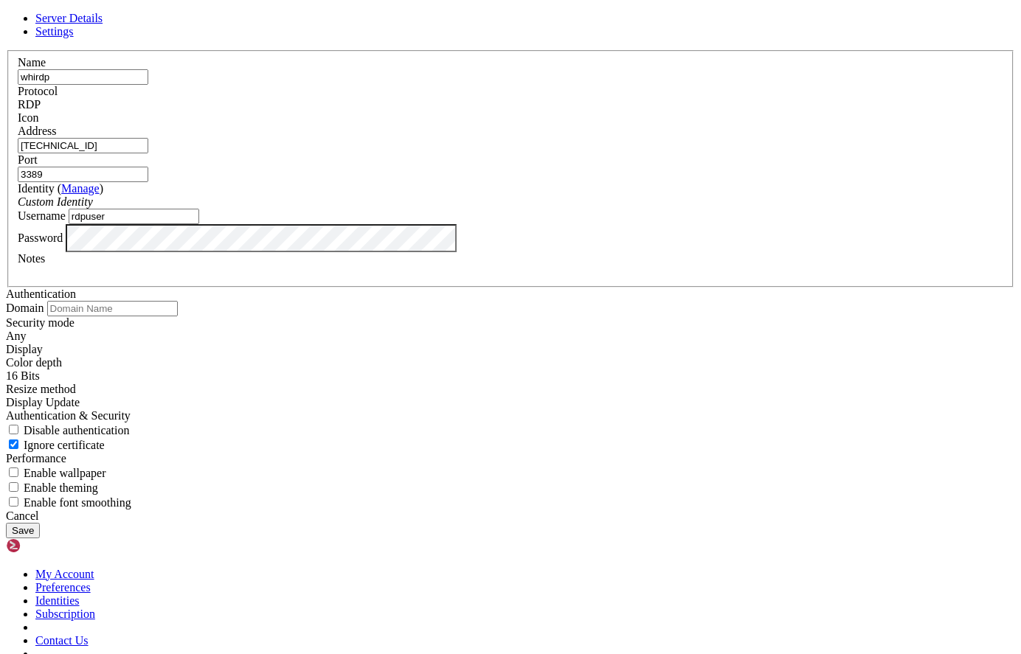
click at [6, 50] on icon at bounding box center [6, 50] width 0 height 0
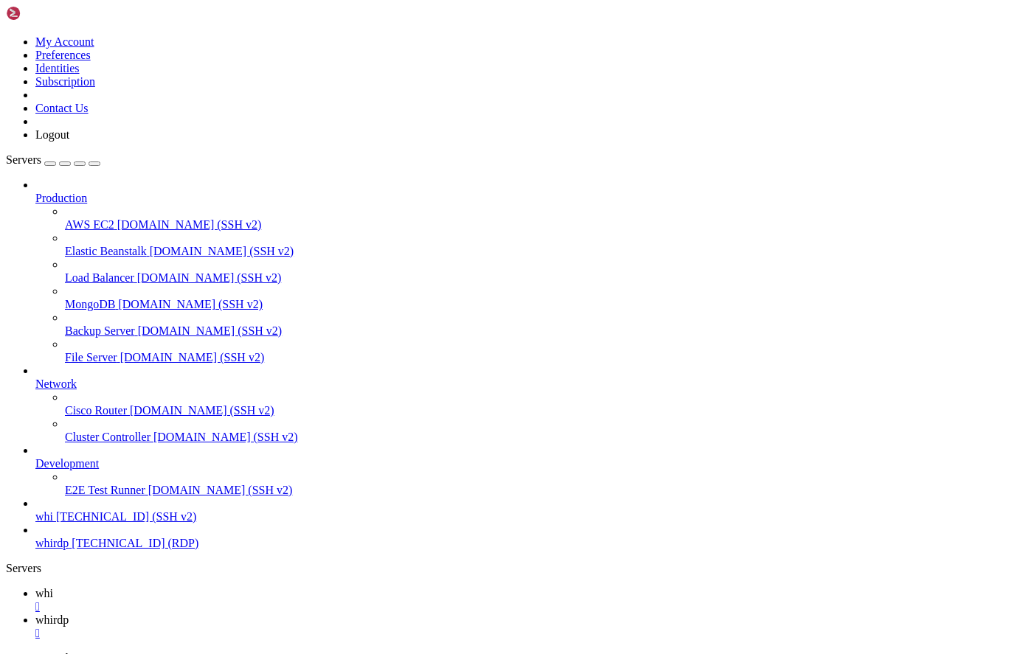
click at [53, 587] on span "whi" at bounding box center [44, 593] width 18 height 13
drag, startPoint x: 433, startPoint y: 1170, endPoint x: 319, endPoint y: 1094, distance: 137.0
drag, startPoint x: 10, startPoint y: 1299, endPoint x: 563, endPoint y: 1394, distance: 561.1
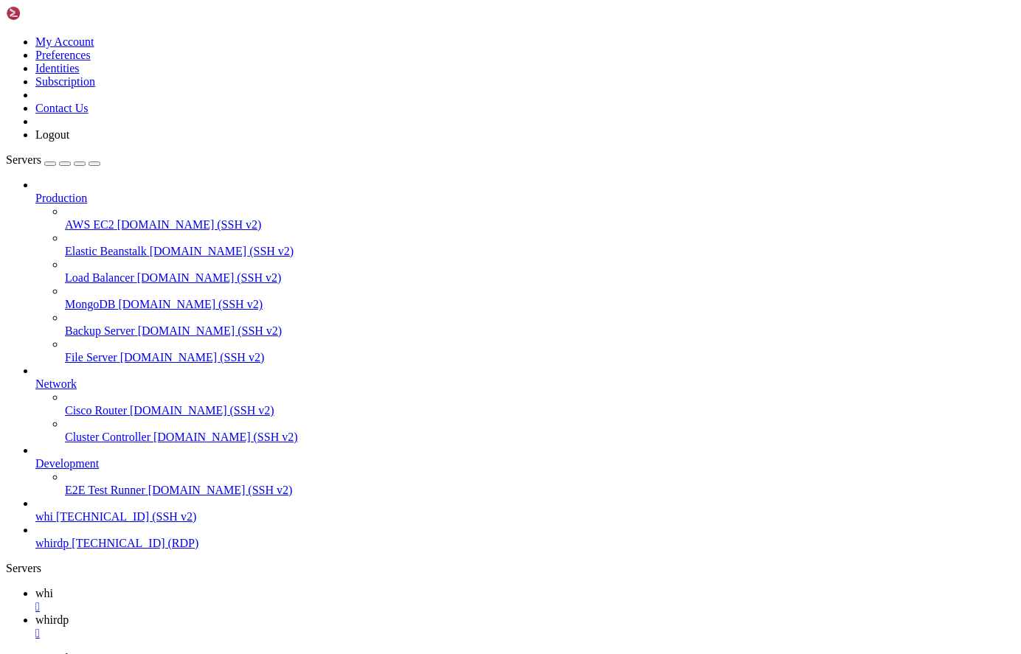
drag, startPoint x: 547, startPoint y: 1416, endPoint x: 13, endPoint y: 1299, distance: 547.3
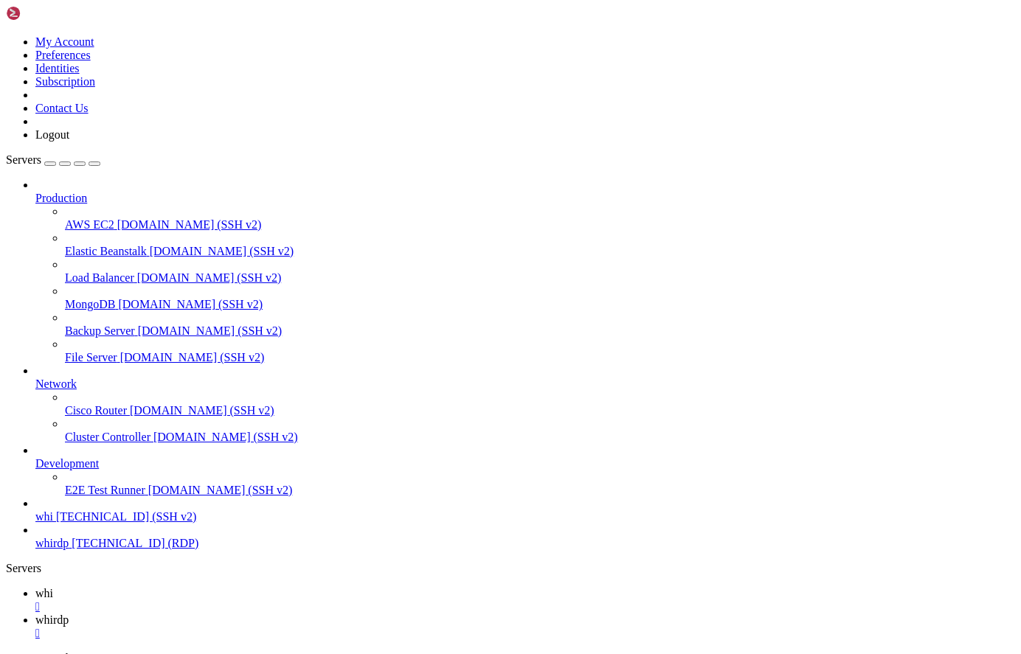
click at [6, 35] on link at bounding box center [6, 35] width 0 height 0
click at [88, 114] on link "Contact Us" at bounding box center [61, 108] width 53 height 13
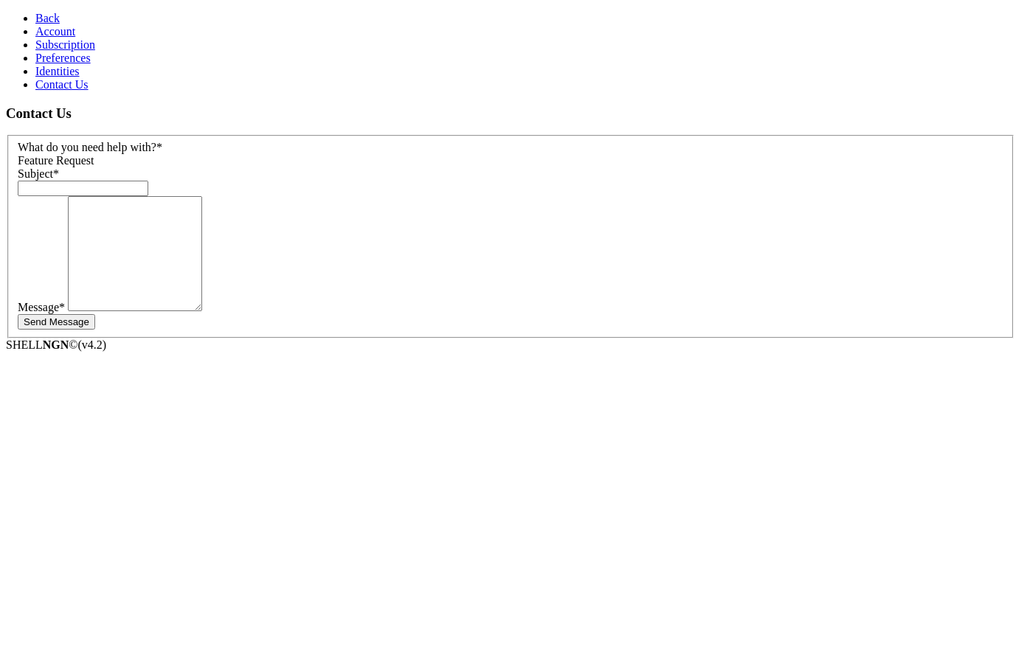
click at [237, 154] on div "Feature Request" at bounding box center [510, 160] width 985 height 13
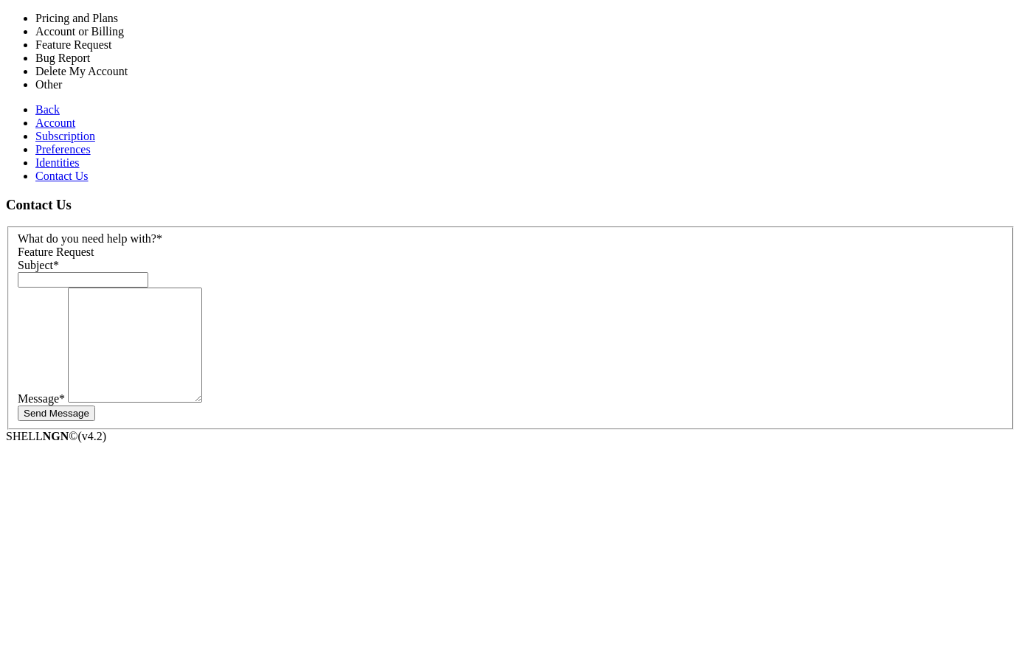
click at [549, 259] on div "Subject *" at bounding box center [510, 273] width 985 height 29
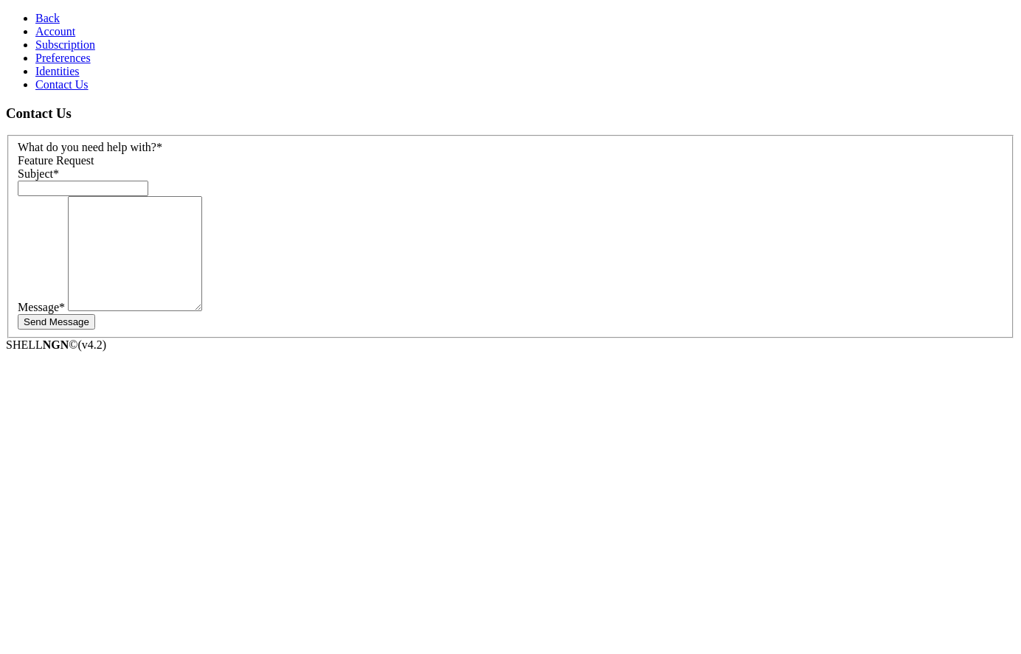
click at [74, 38] on link "Account" at bounding box center [55, 31] width 40 height 13
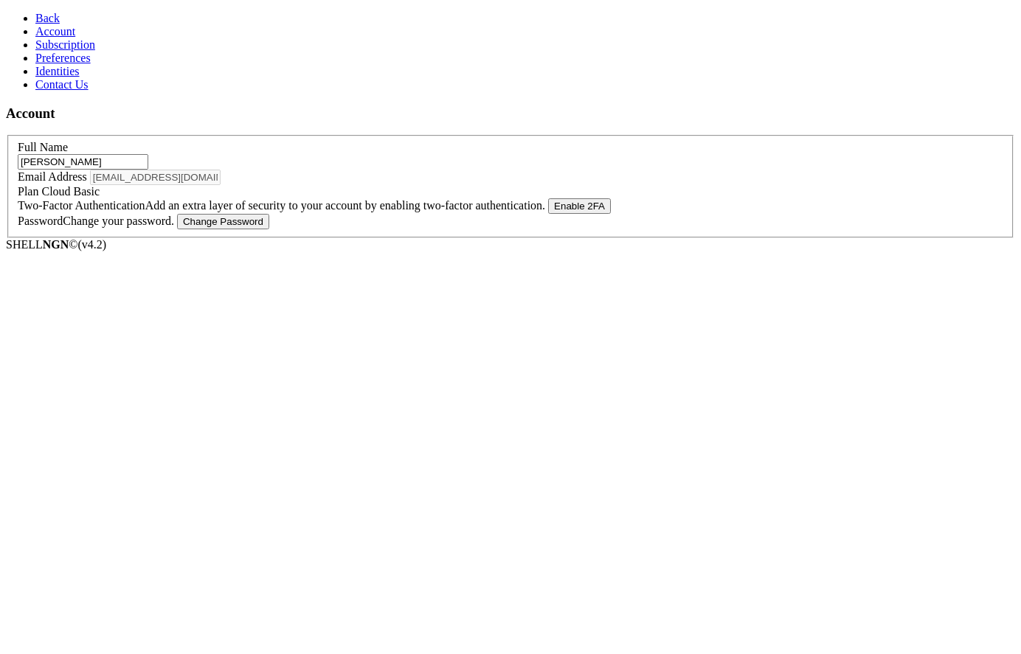
click at [35, 13] on span "Back" at bounding box center [47, 18] width 24 height 13
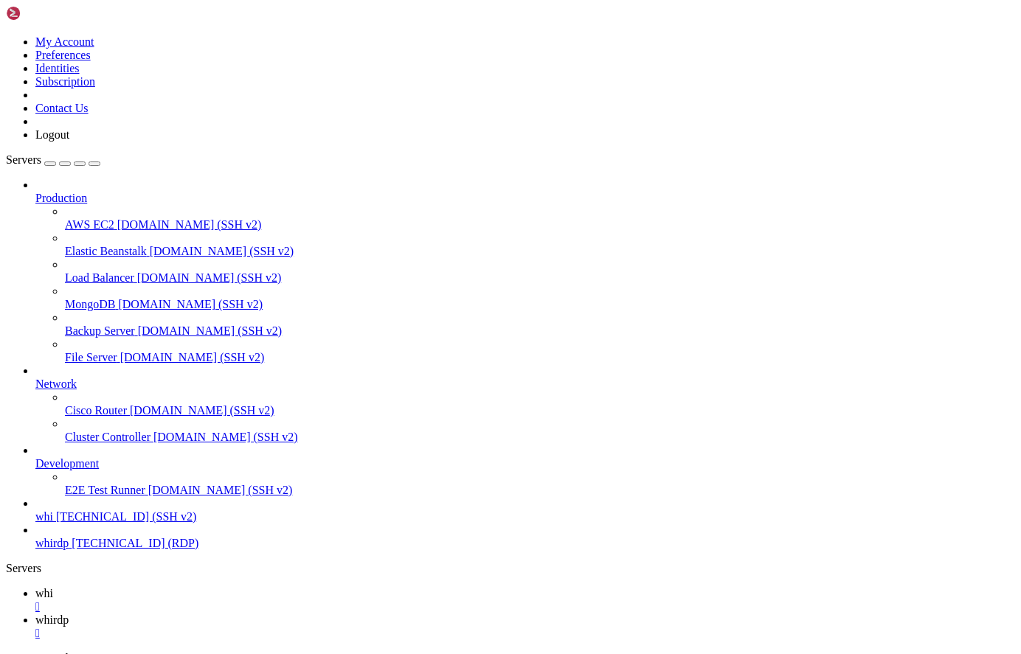
scroll to position [5929, 0]
drag, startPoint x: 300, startPoint y: 916, endPoint x: 191, endPoint y: 985, distance: 129.3
drag, startPoint x: 451, startPoint y: 1022, endPoint x: 248, endPoint y: 1106, distance: 219.5
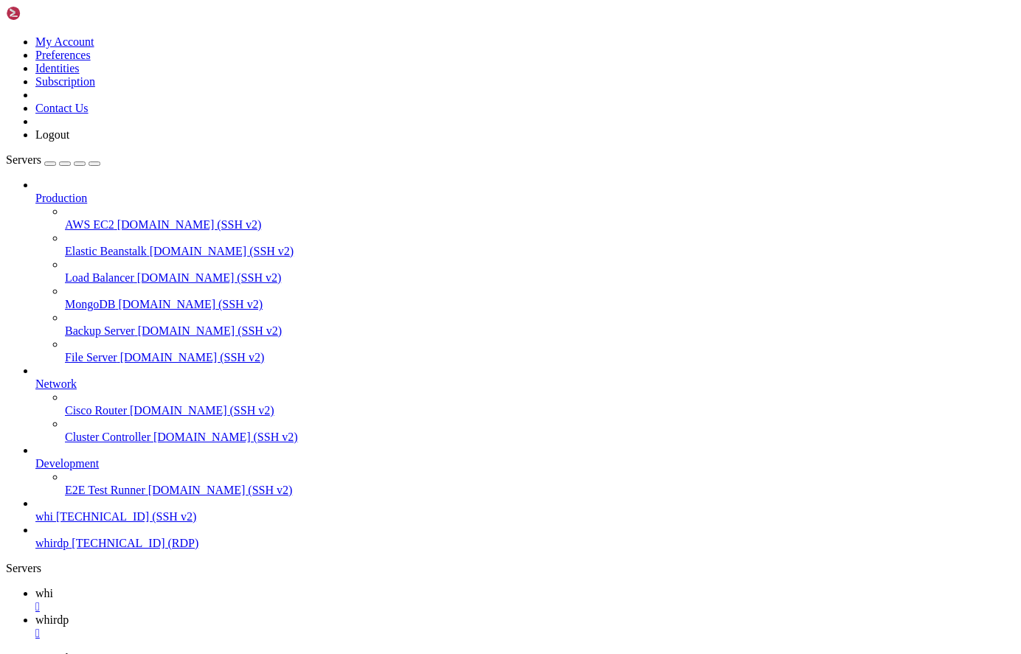
click at [87, 523] on span "[TECHNICAL_ID] (SSH v2)" at bounding box center [126, 516] width 140 height 13
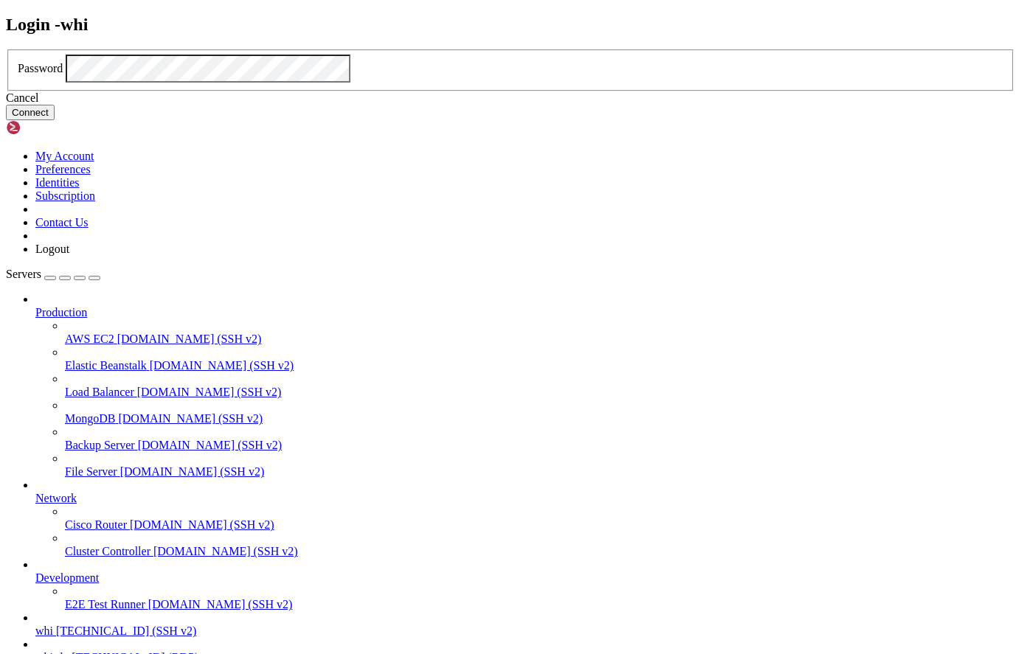
click at [55, 120] on button "Connect" at bounding box center [30, 112] width 49 height 15
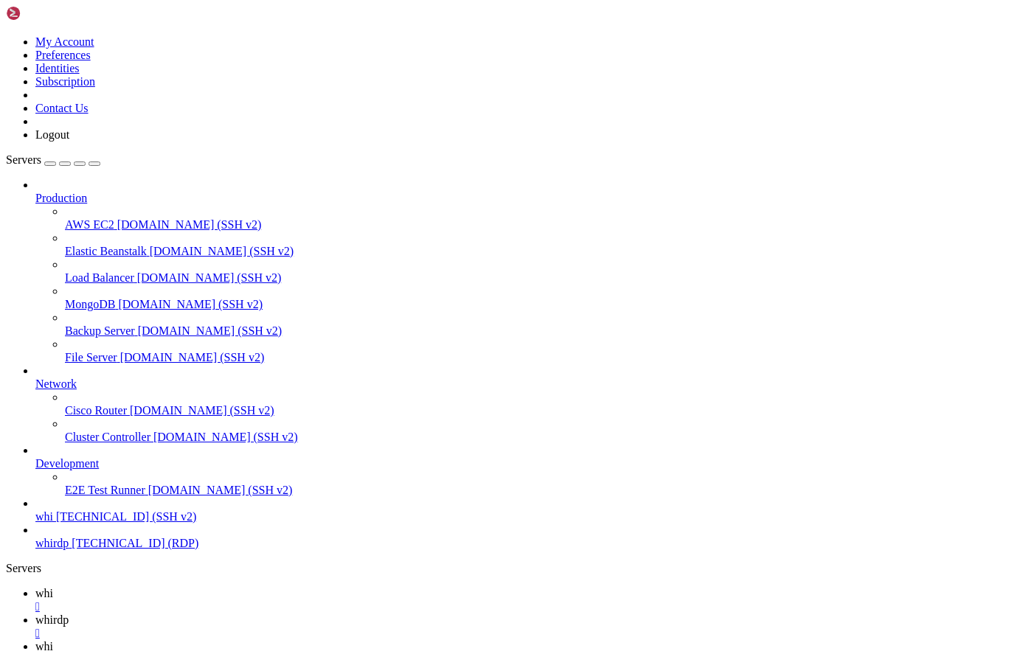
drag, startPoint x: 227, startPoint y: 1540, endPoint x: 144, endPoint y: 1487, distance: 98.8
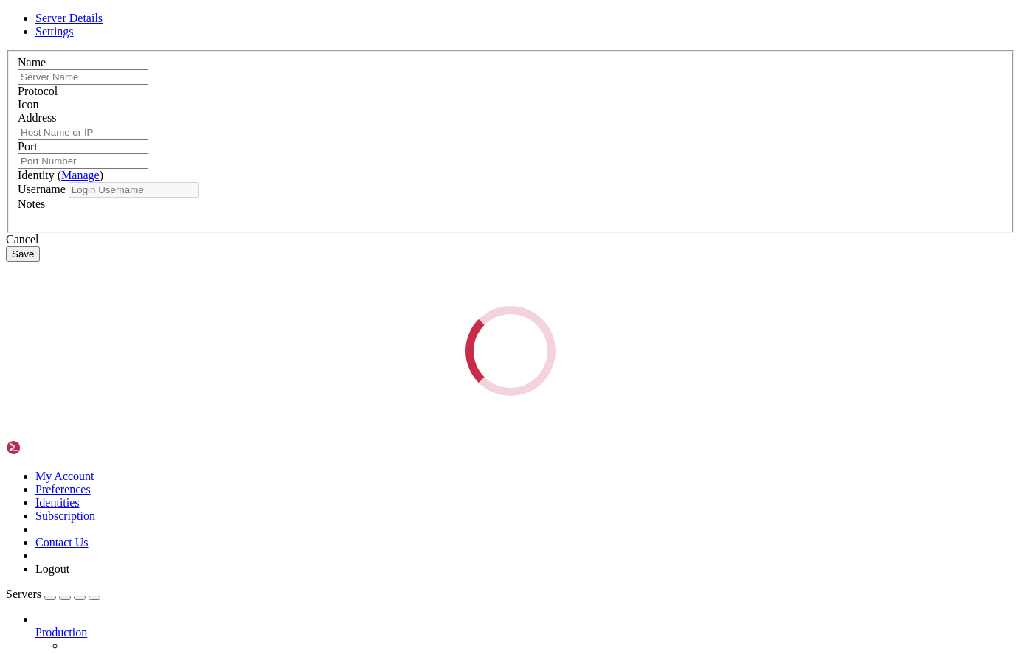
type input "whi"
type input "[TECHNICAL_ID]"
type input "22"
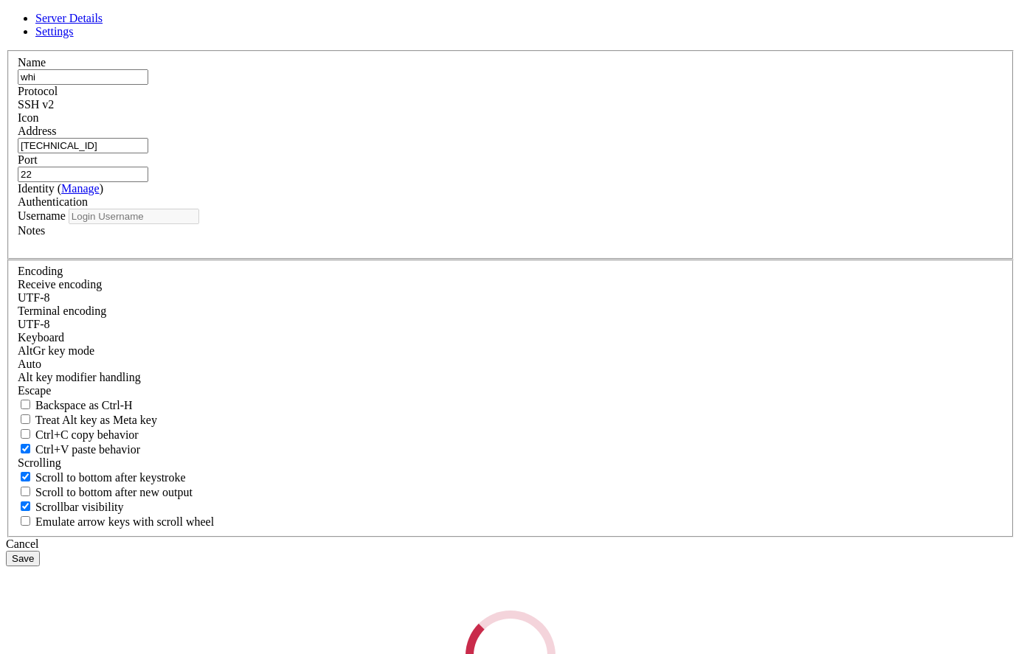
type input "customer"
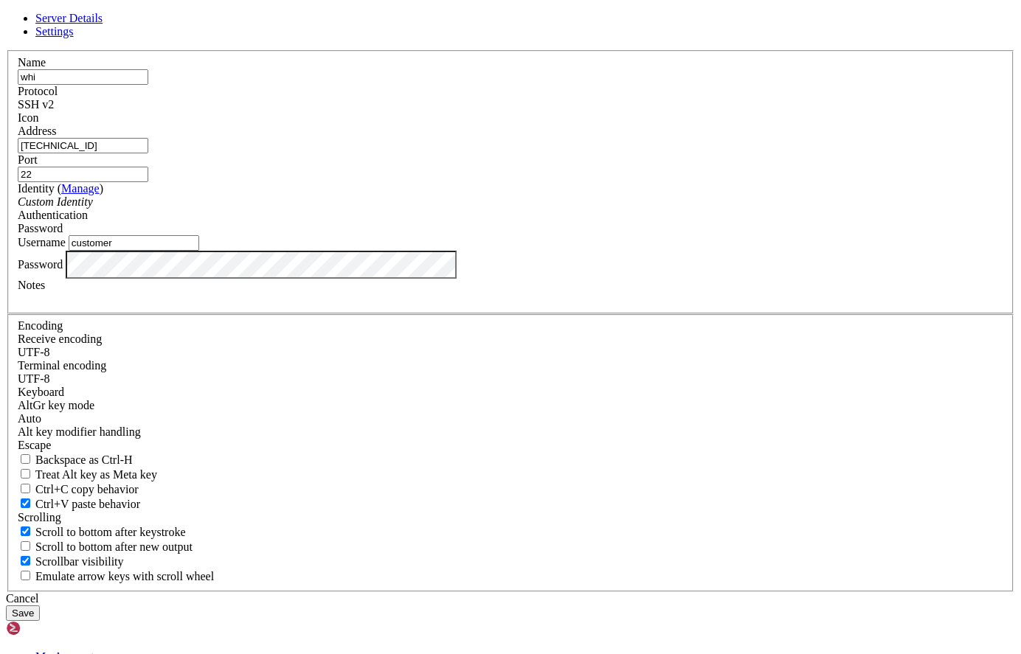
click at [40, 605] on button "Save" at bounding box center [23, 612] width 34 height 15
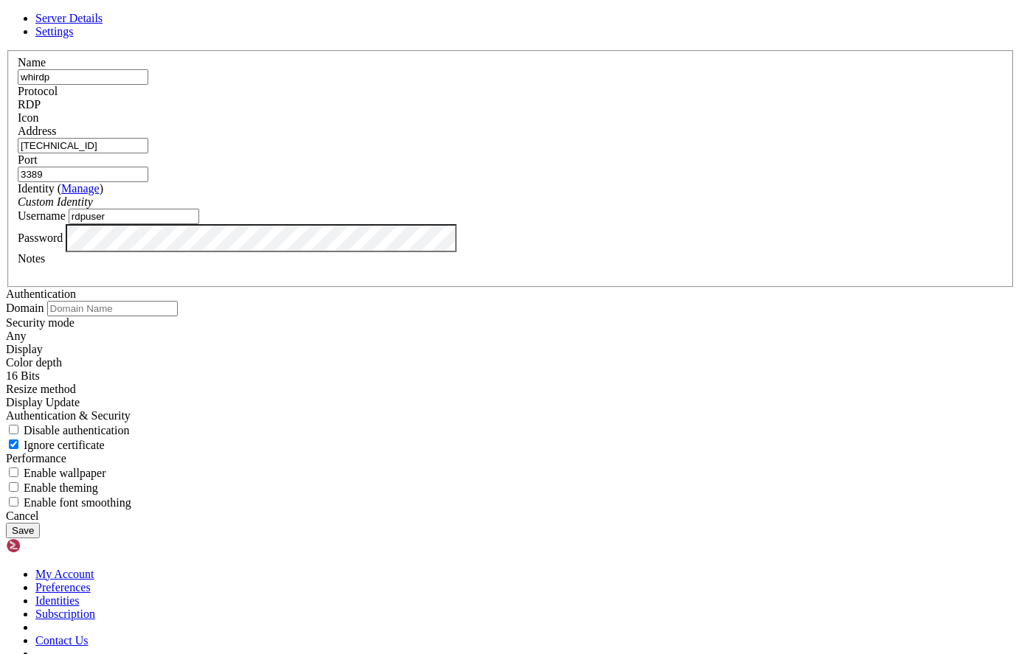
click at [179, 383] on div "Server Details Settings Name whirdp Protocol RDP Icon" at bounding box center [510, 275] width 1009 height 526
click at [40, 524] on button "Save" at bounding box center [23, 530] width 34 height 15
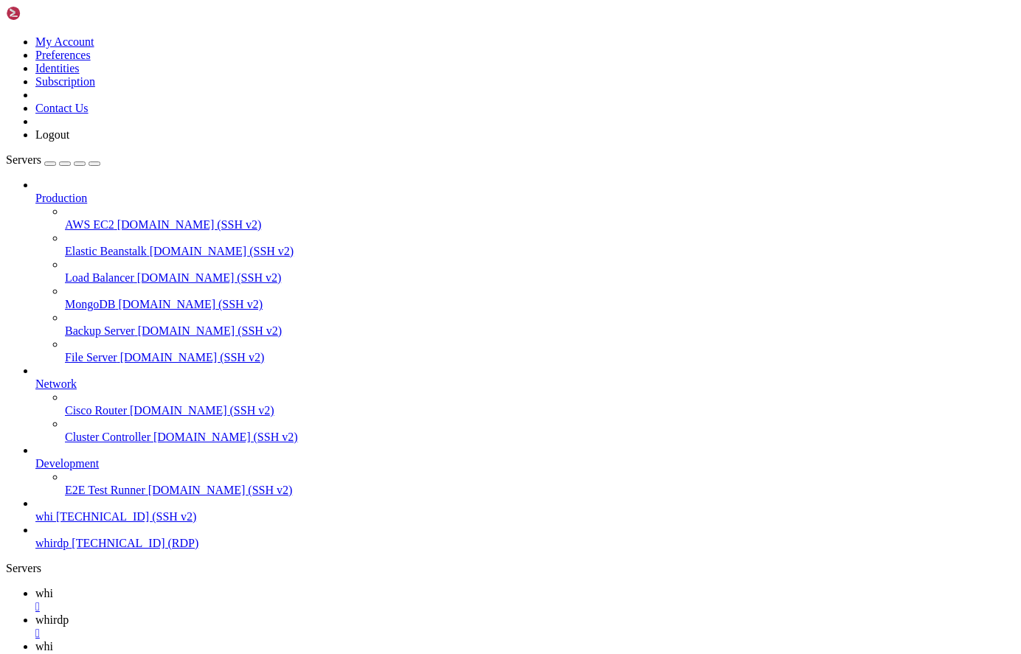
click at [389, 653] on div "" at bounding box center [524, 659] width 979 height 13
click at [35, 587] on icon at bounding box center [35, 593] width 0 height 13
click at [69, 613] on span "whirdp" at bounding box center [51, 619] width 33 height 13
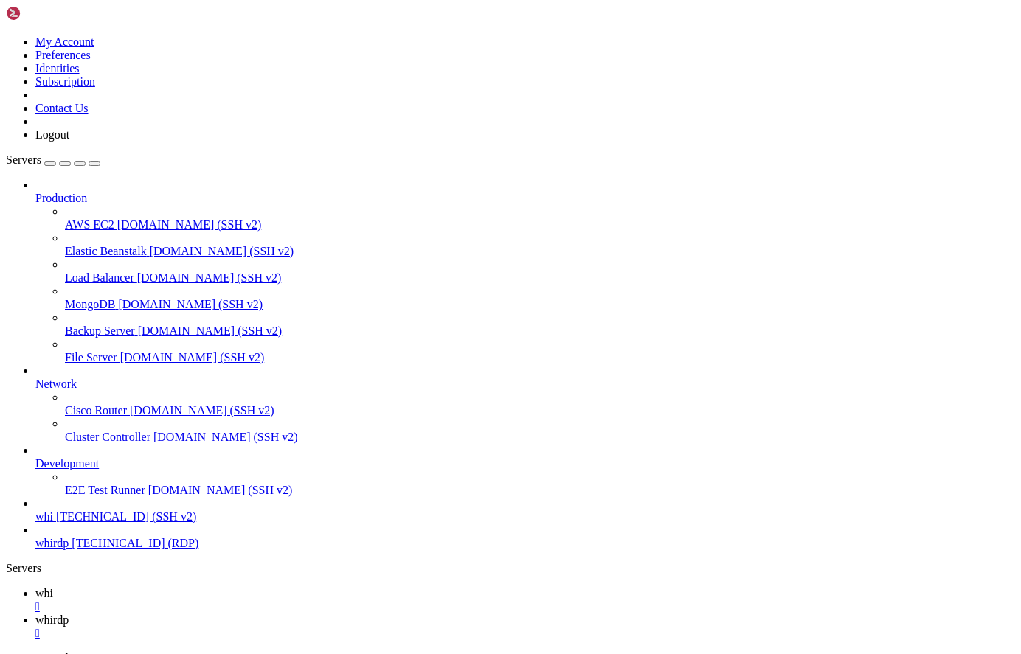
click at [53, 587] on span "whi" at bounding box center [44, 593] width 18 height 13
drag, startPoint x: 295, startPoint y: 1204, endPoint x: 187, endPoint y: 1160, distance: 116.4
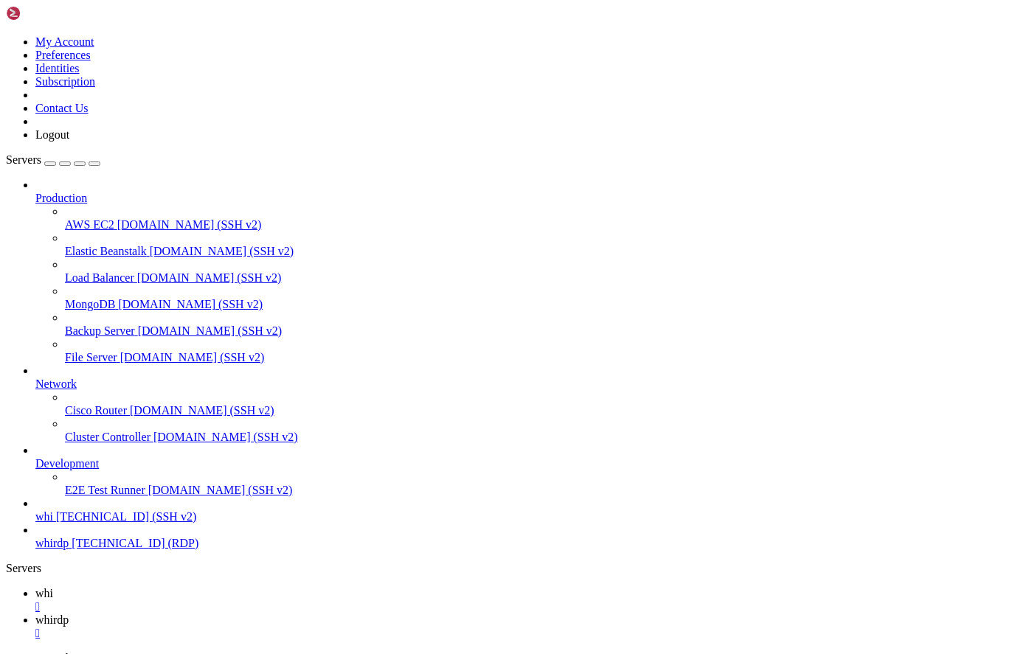
scroll to position [7145, 0]
drag, startPoint x: 473, startPoint y: 1098, endPoint x: 274, endPoint y: 1100, distance: 199.1
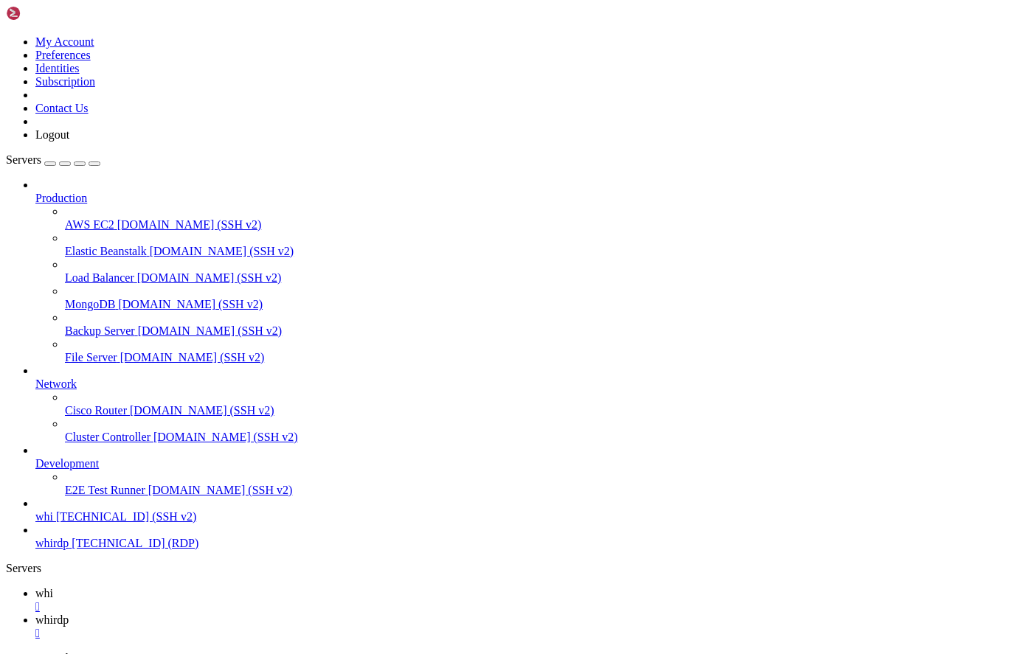
click at [69, 613] on span "whirdp" at bounding box center [51, 619] width 33 height 13
click at [53, 587] on span "whi" at bounding box center [44, 593] width 18 height 13
click at [69, 613] on span "whirdp" at bounding box center [51, 619] width 33 height 13
click at [6, 652] on link at bounding box center [6, 652] width 0 height 0
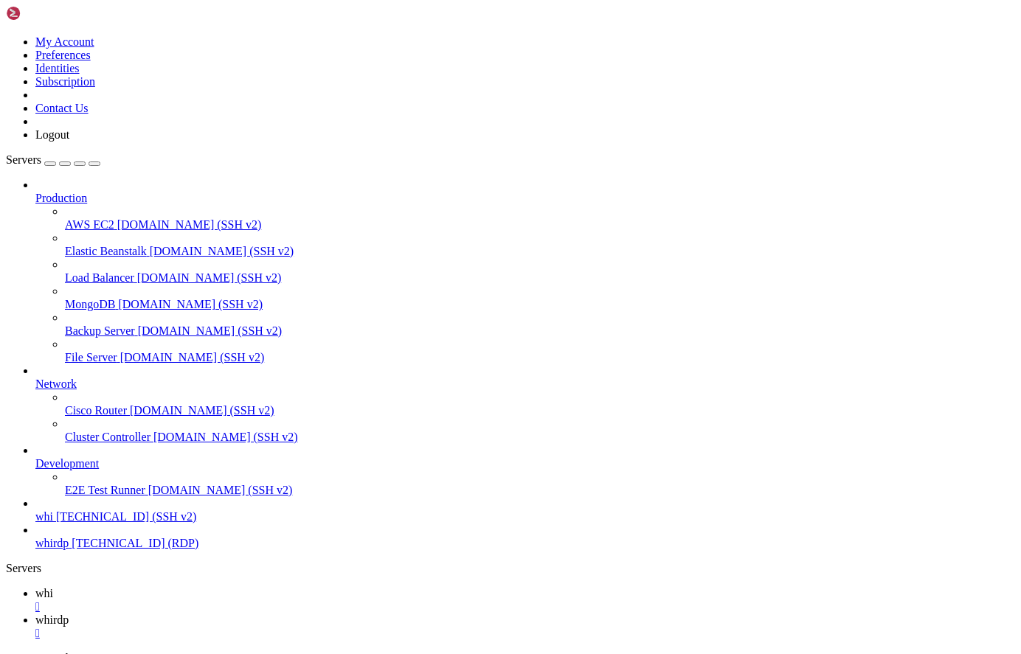
drag, startPoint x: 616, startPoint y: 44, endPoint x: 616, endPoint y: 35, distance: 8.8
click at [6, 35] on icon at bounding box center [6, 35] width 0 height 0
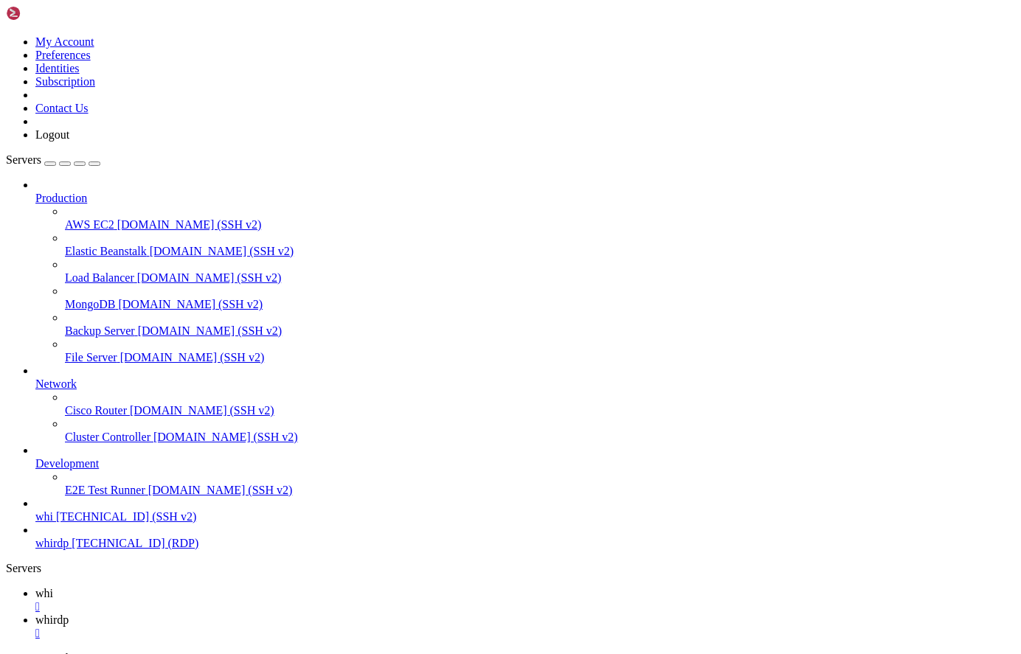
click at [88, 114] on link "Contact Us" at bounding box center [61, 108] width 53 height 13
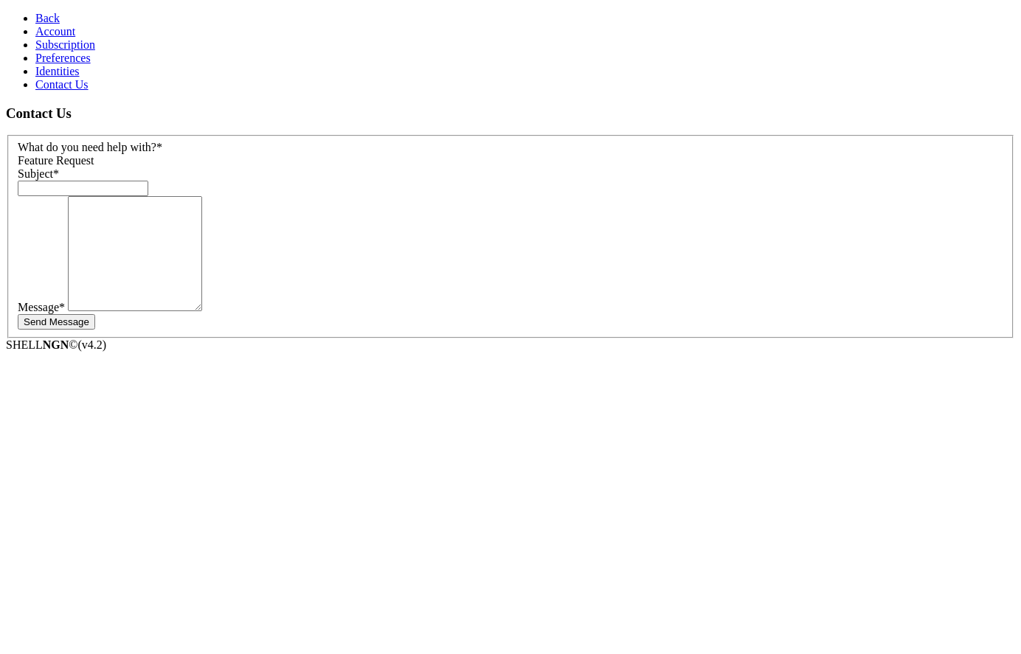
click at [243, 154] on div "Feature Request" at bounding box center [510, 160] width 985 height 13
click at [148, 181] on input "text" at bounding box center [83, 188] width 131 height 15
click at [77, 77] on link "Identities" at bounding box center [57, 71] width 44 height 13
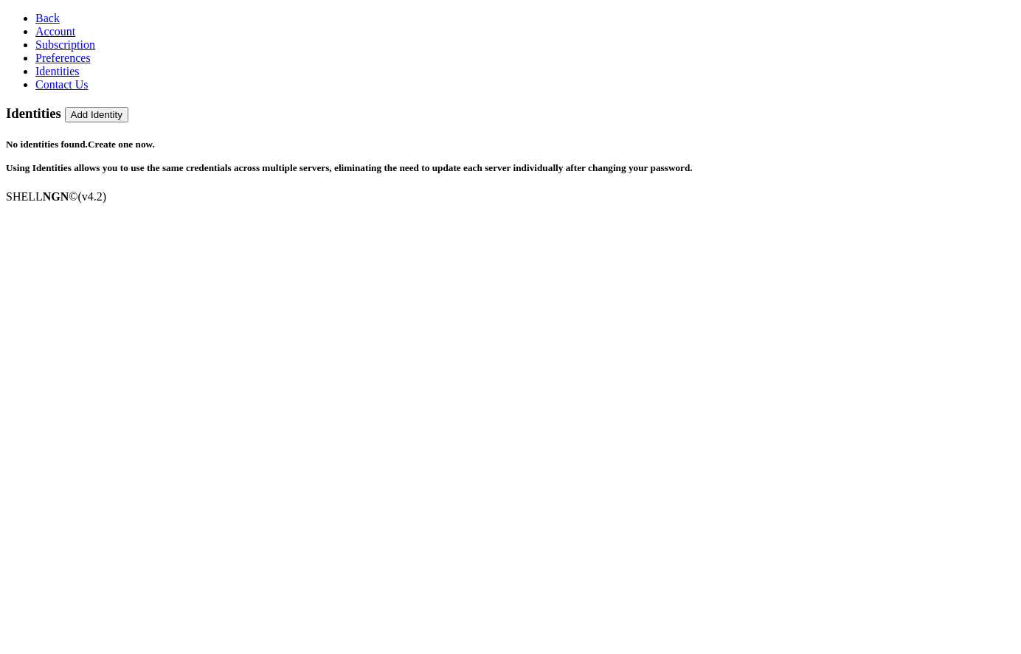
click at [86, 64] on link "Preferences" at bounding box center [62, 58] width 55 height 13
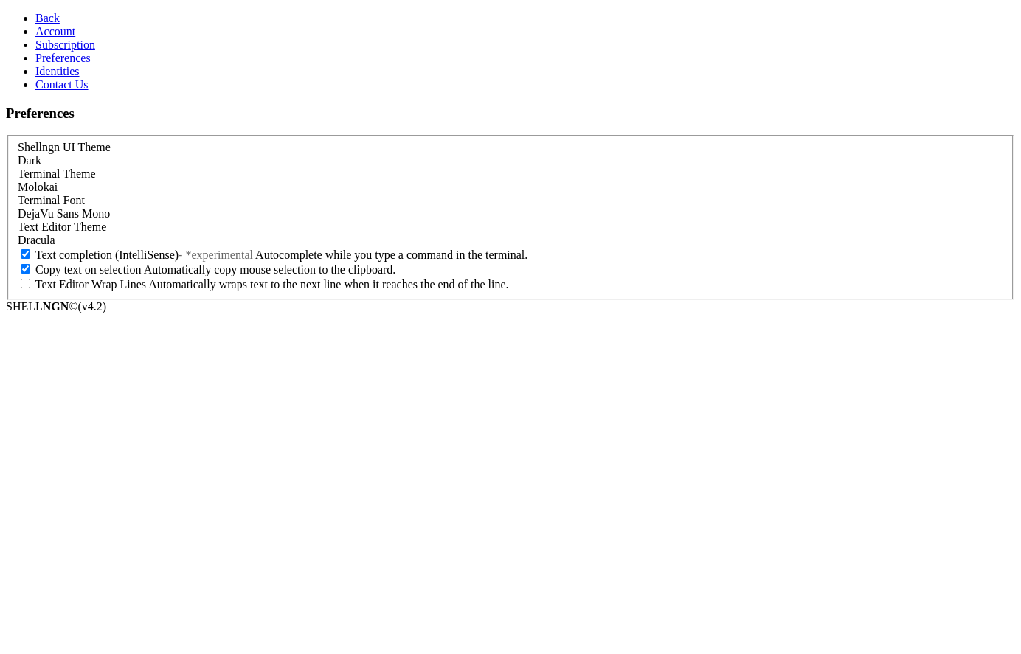
click at [74, 51] on span "Subscription" at bounding box center [65, 44] width 60 height 13
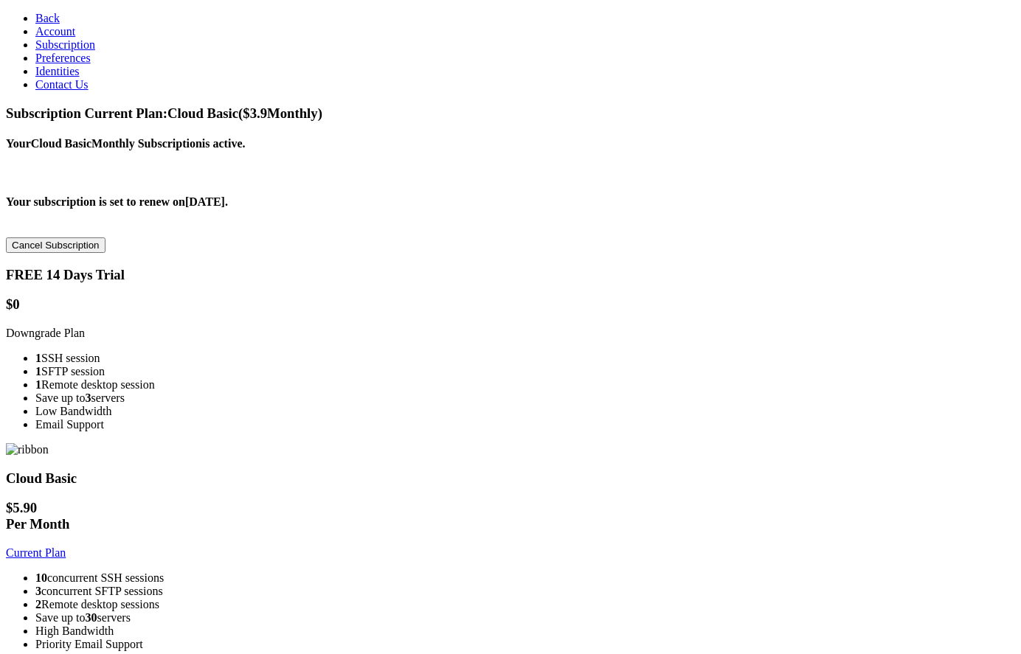
click at [67, 38] on link "Account" at bounding box center [55, 31] width 40 height 13
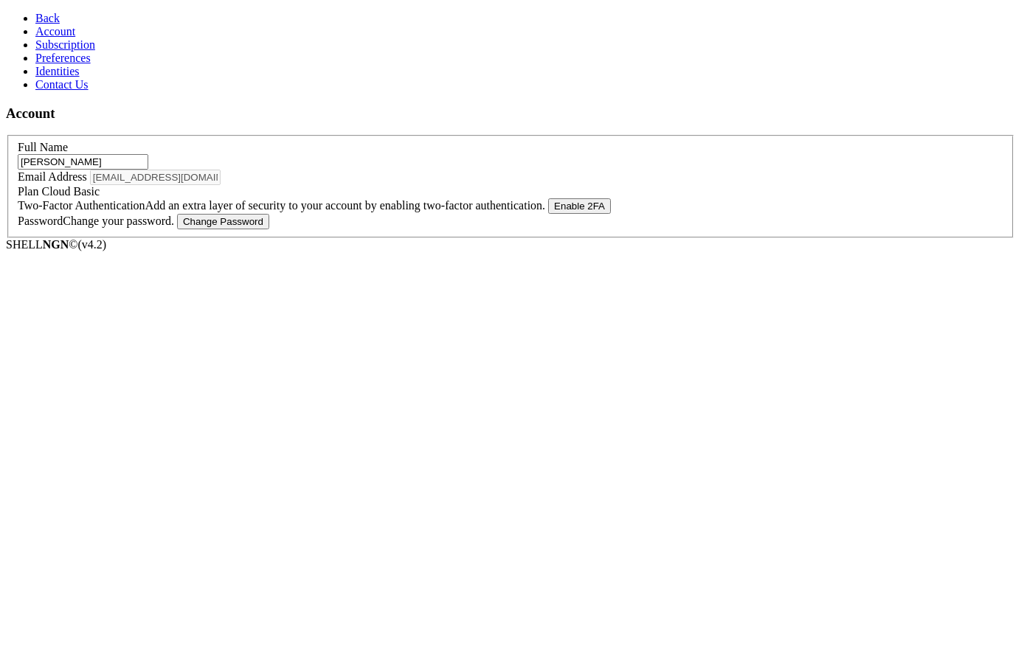
click at [73, 91] on span "Contact Us" at bounding box center [61, 84] width 53 height 13
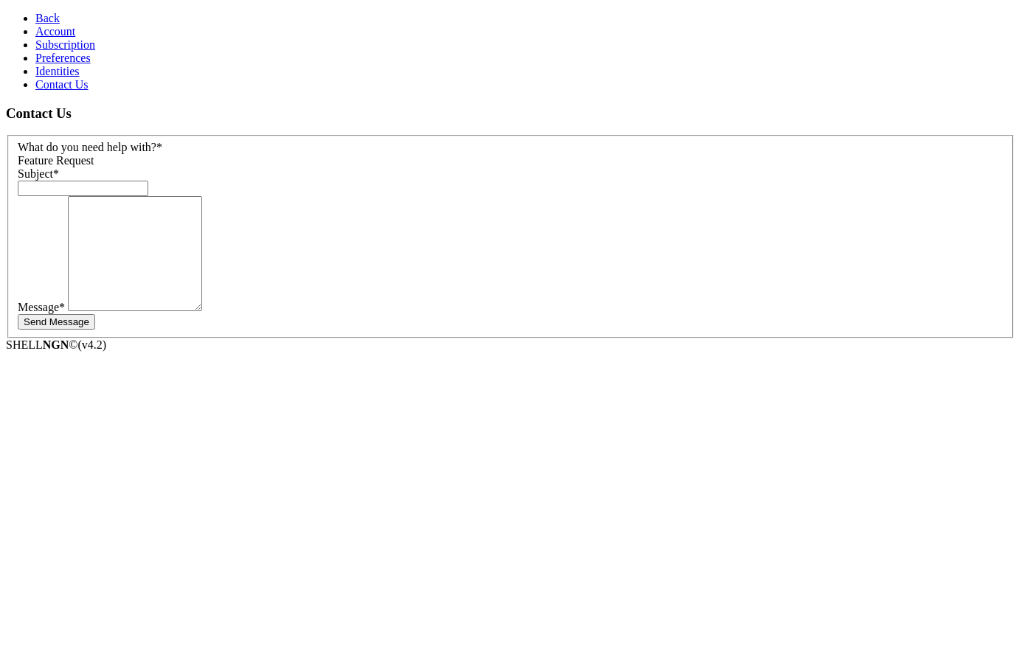
click at [94, 154] on span "Feature Request" at bounding box center [56, 160] width 77 height 13
click at [148, 181] on input "text" at bounding box center [83, 188] width 131 height 15
type input "r"
type input "RDP"
click at [202, 223] on textarea at bounding box center [135, 253] width 134 height 115
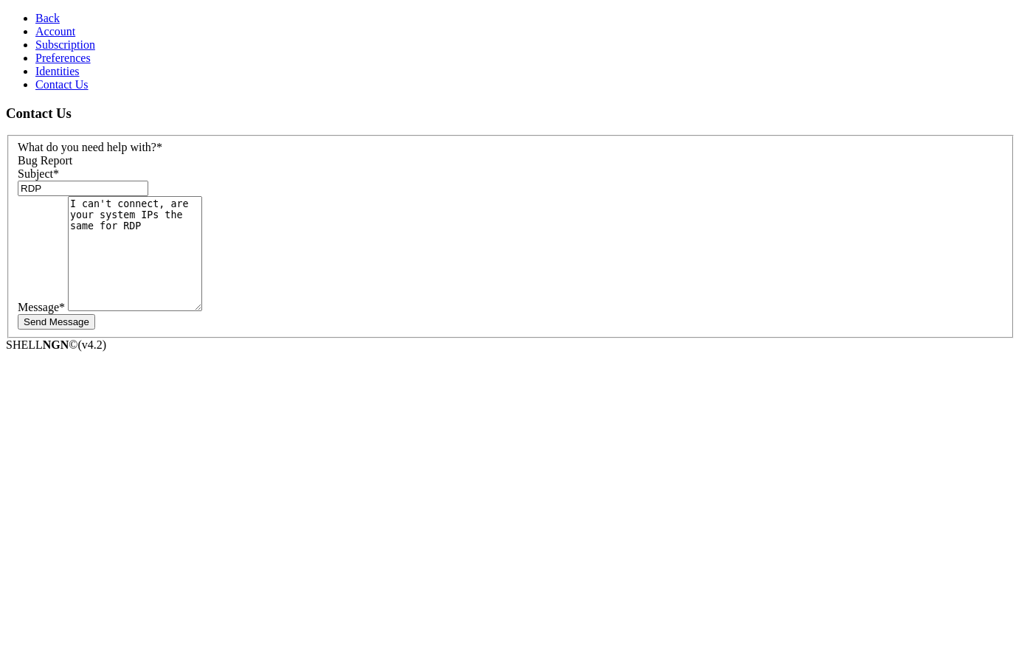
scroll to position [5, 0]
type textarea "I can't connect, are your system IPs the same for RDP as they are for SSH?"
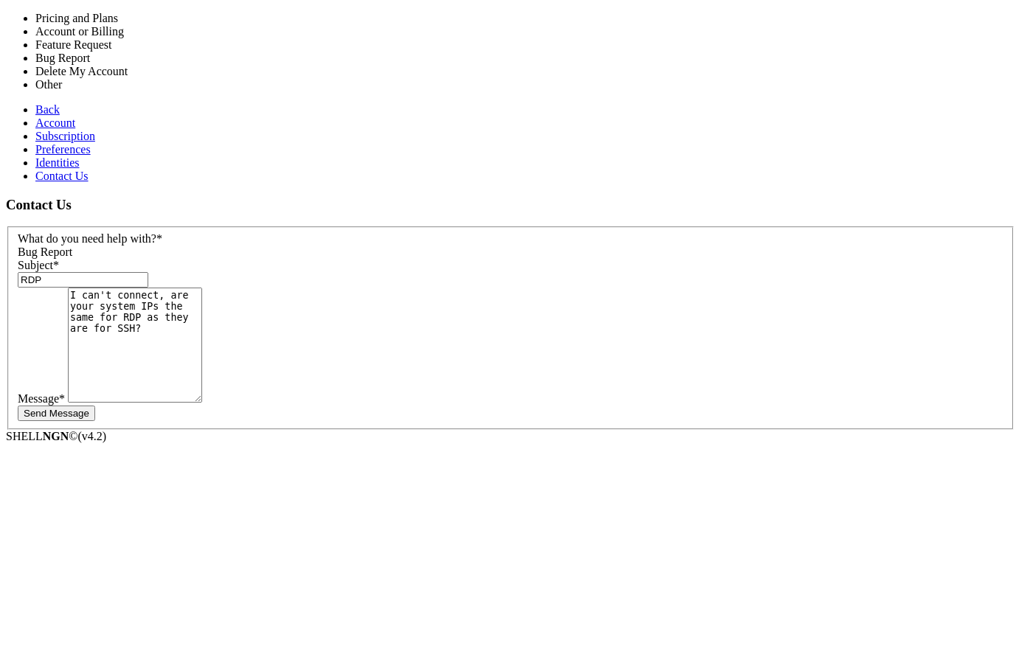
click at [227, 246] on div "Bug Report" at bounding box center [510, 252] width 985 height 13
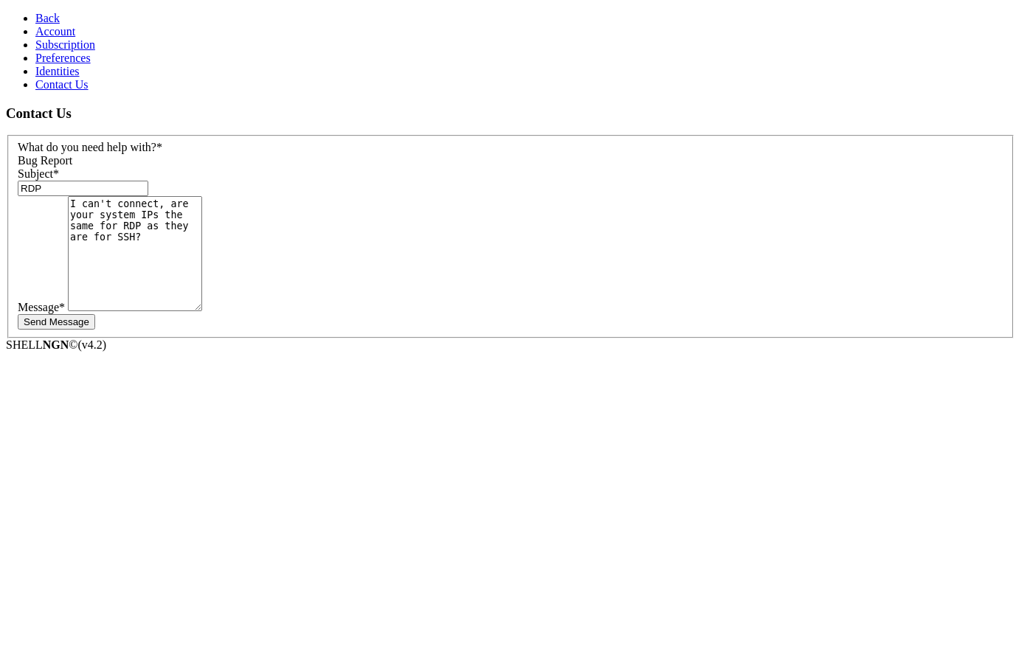
click at [227, 154] on div "Bug Report" at bounding box center [510, 160] width 985 height 13
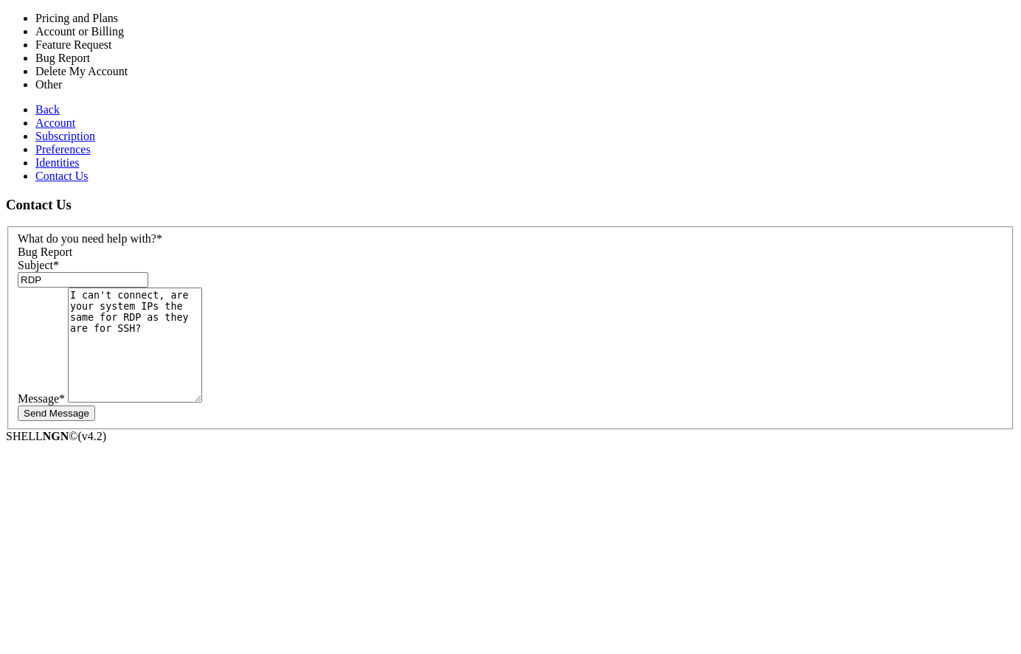
click at [234, 246] on div "Bug Report" at bounding box center [510, 252] width 985 height 13
click at [236, 246] on div "Bug Report" at bounding box center [510, 252] width 985 height 13
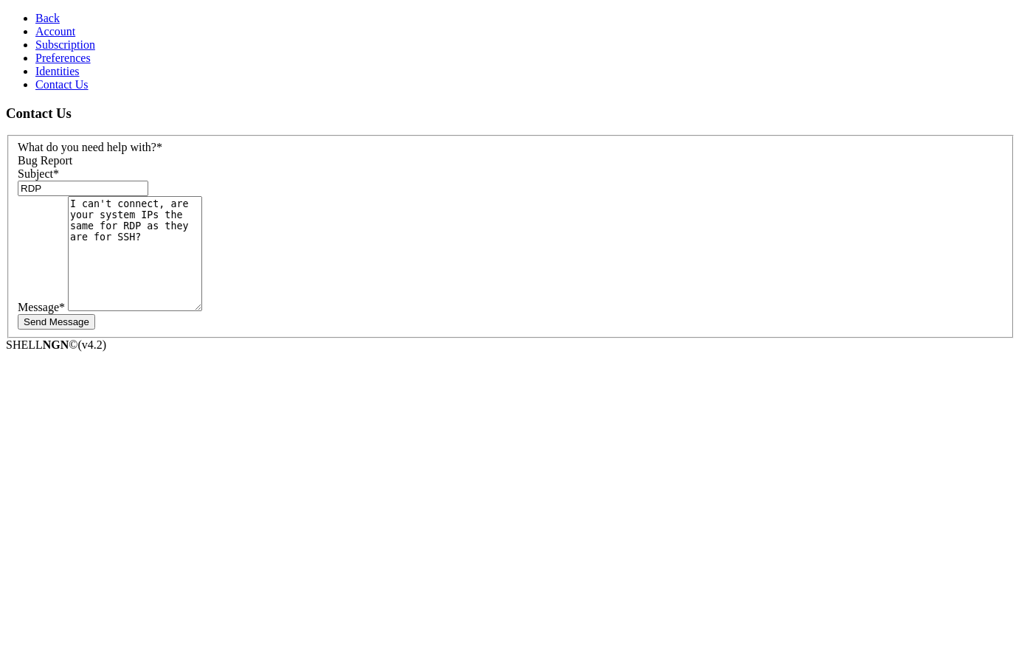
click at [95, 314] on button "Send Message" at bounding box center [56, 321] width 77 height 15
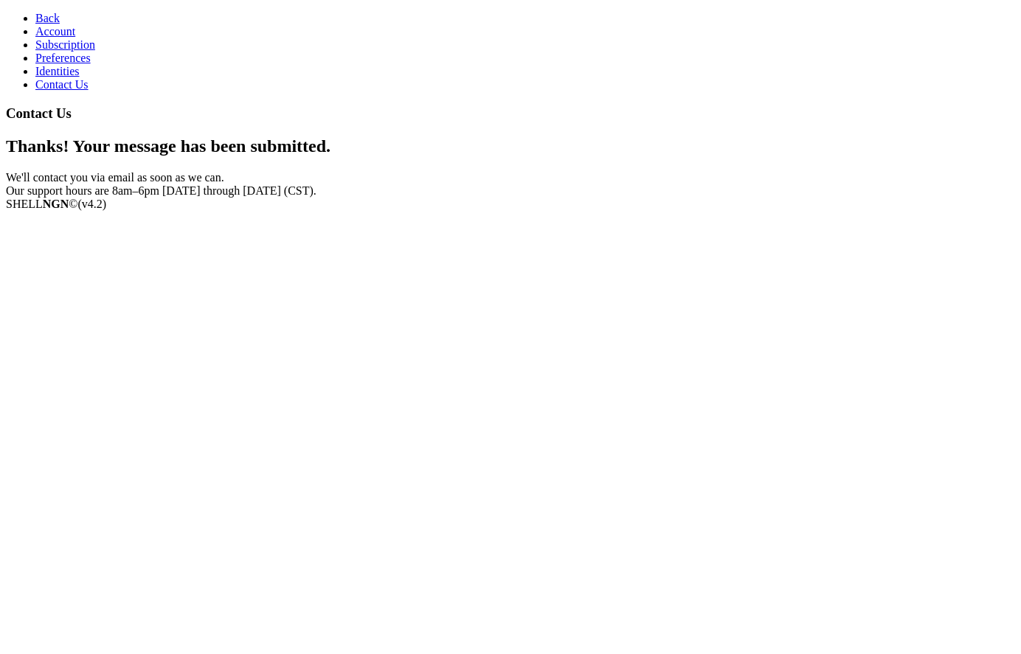
click at [951, 136] on div "Thanks! Your message has been submitted. We'll contact you via email as soon as…" at bounding box center [510, 166] width 1009 height 61
